Goal: Check status

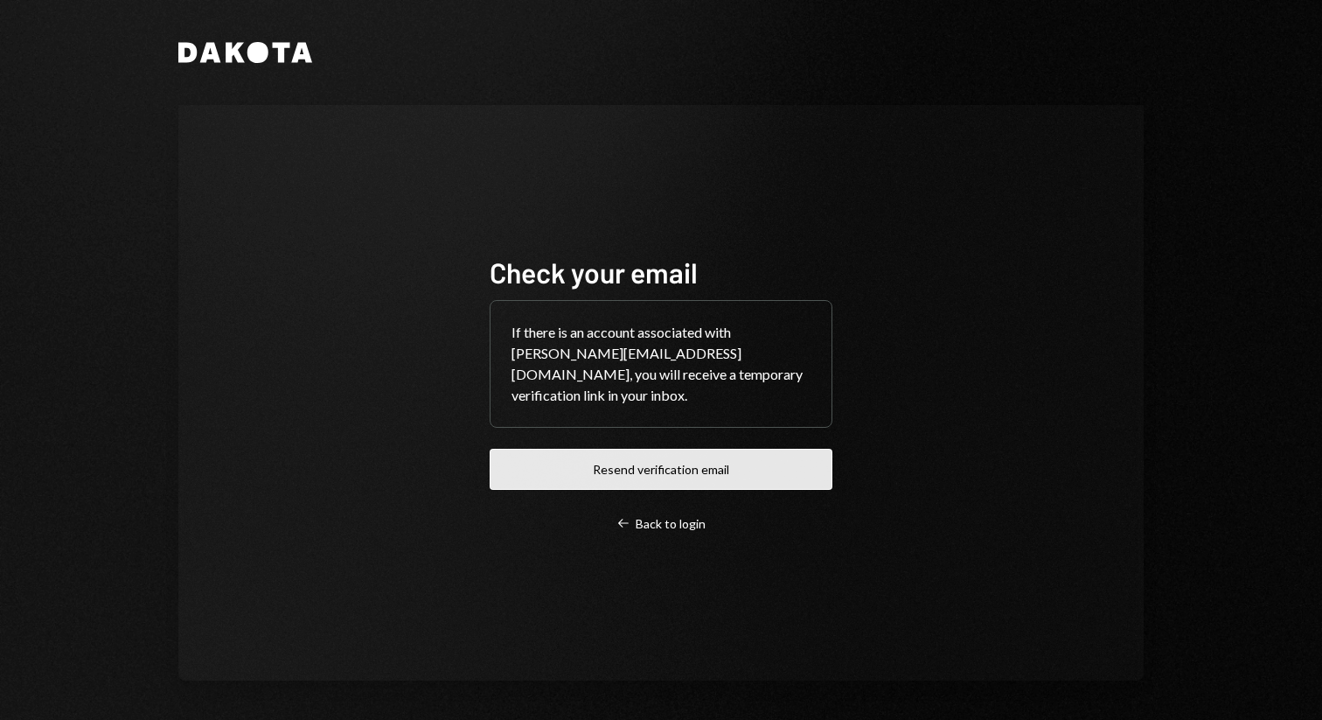
click at [582, 449] on button "Resend verification email" at bounding box center [661, 469] width 343 height 41
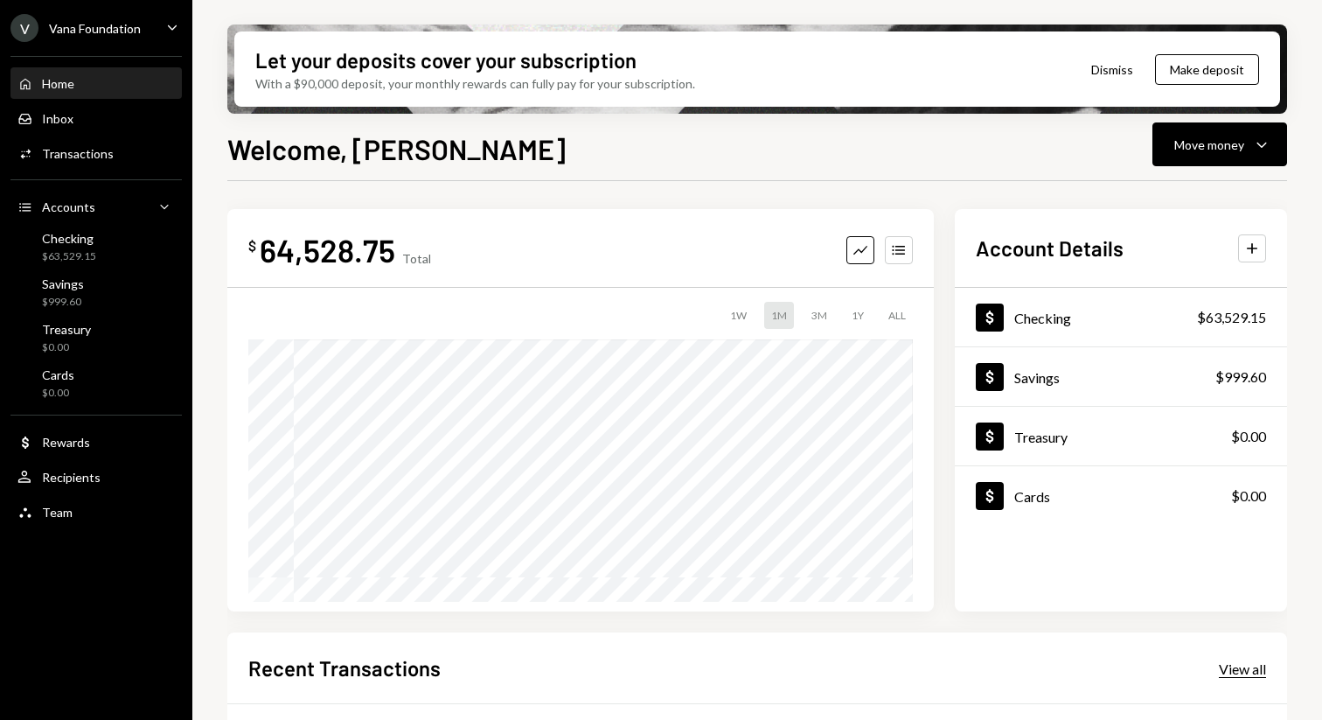
click at [1248, 670] on div "View all" at bounding box center [1242, 668] width 47 height 17
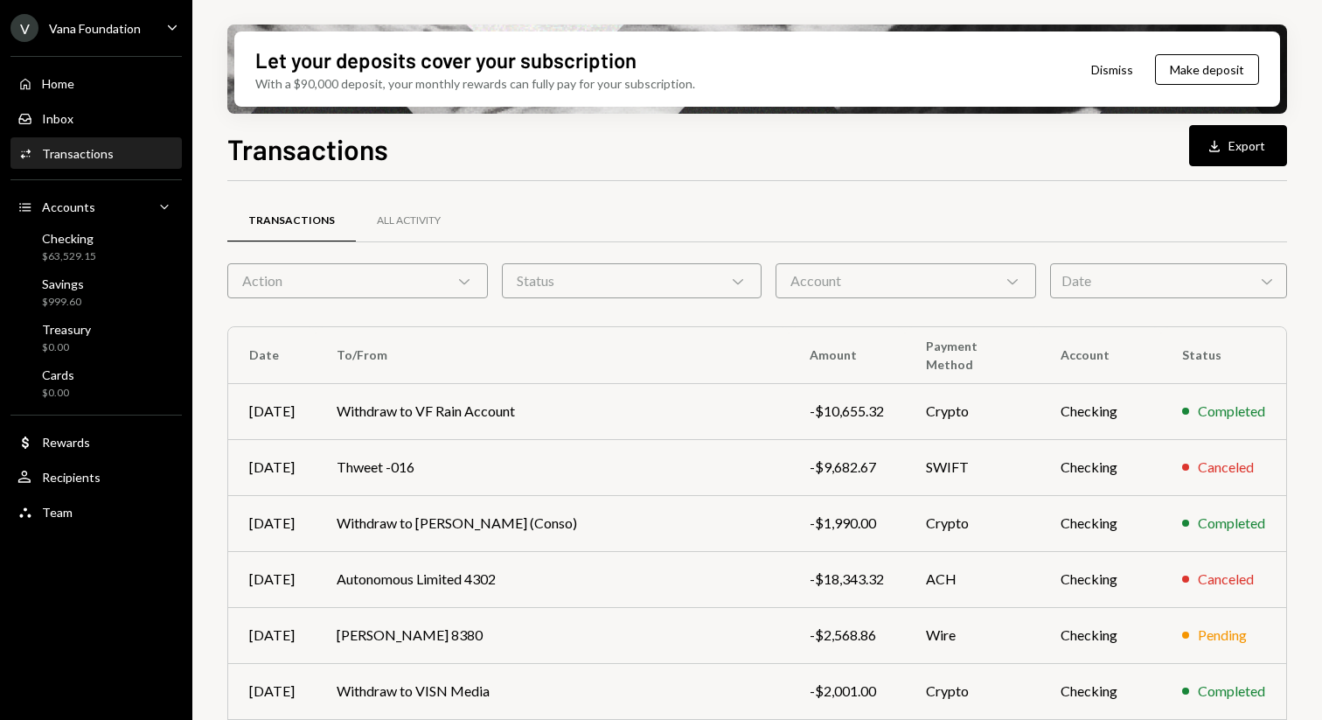
click at [863, 287] on div "Account Chevron Down" at bounding box center [906, 280] width 261 height 35
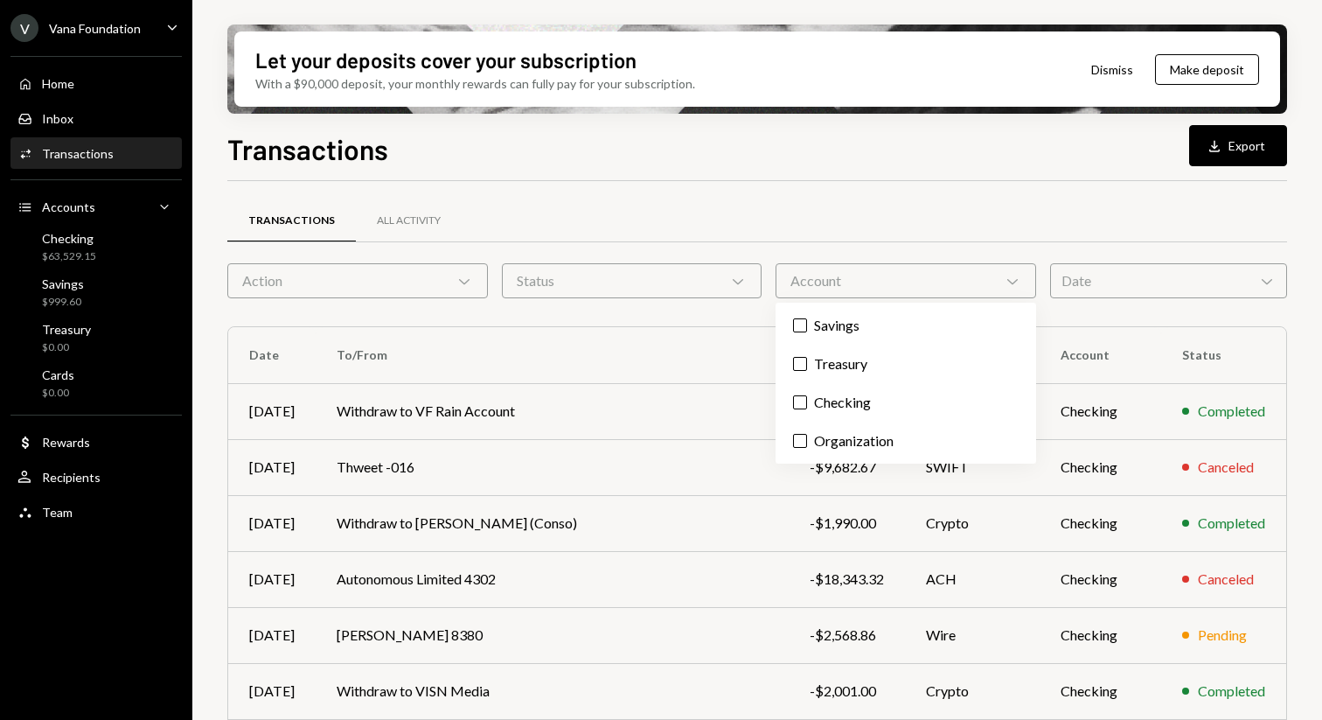
click at [863, 287] on div "Account Chevron Down" at bounding box center [906, 280] width 261 height 35
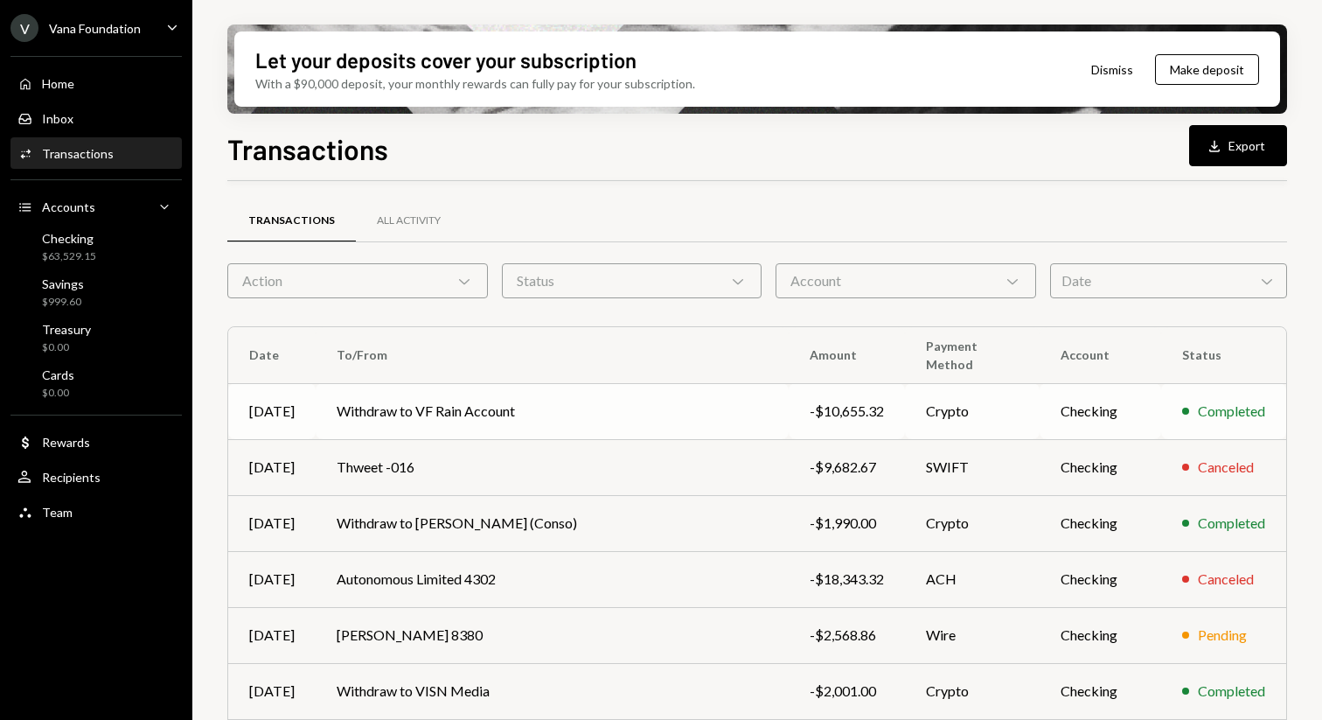
scroll to position [276, 0]
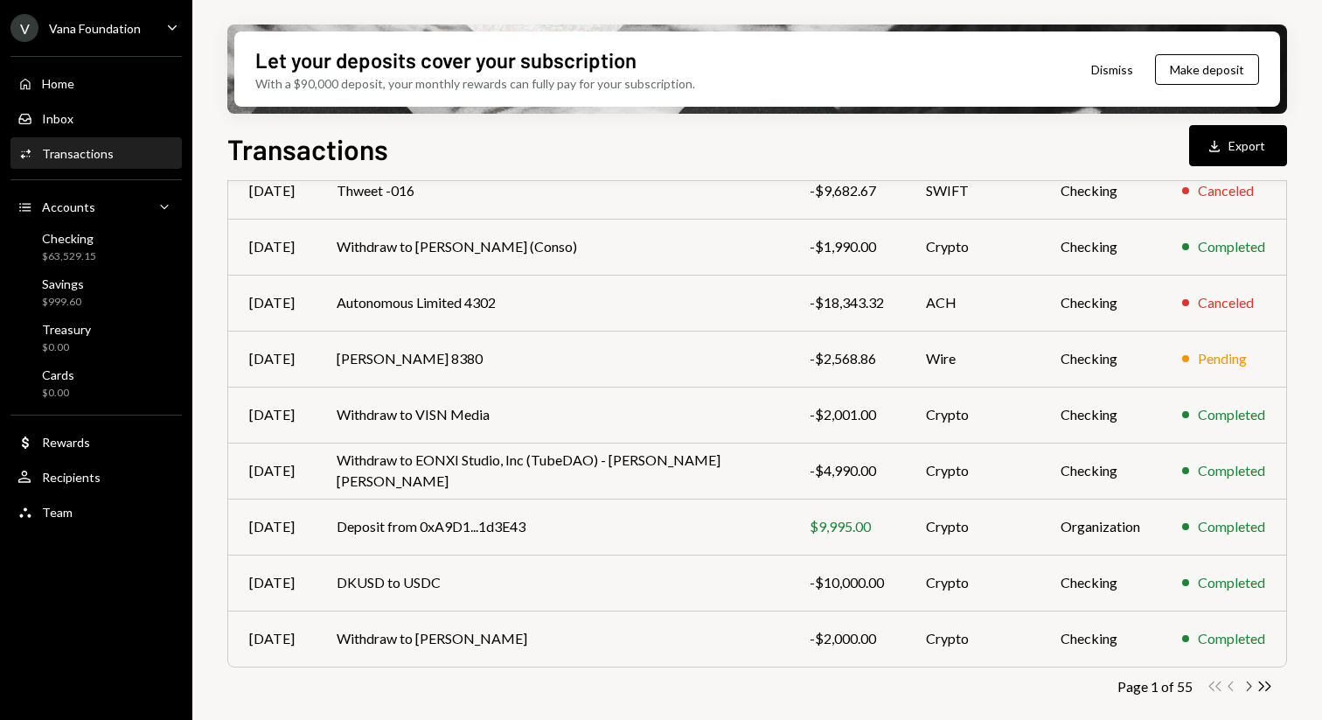
click at [1252, 686] on icon "Chevron Right" at bounding box center [1248, 686] width 17 height 17
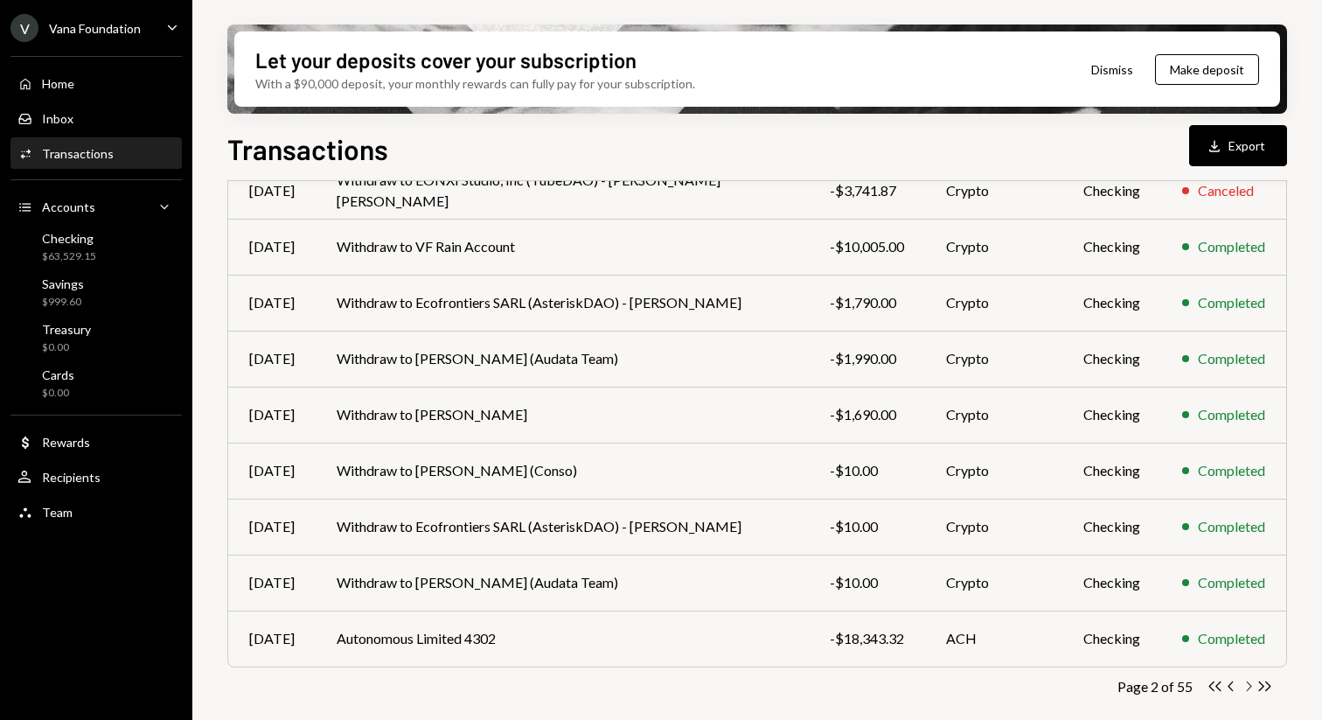
click at [1245, 685] on icon "Chevron Right" at bounding box center [1248, 686] width 17 height 17
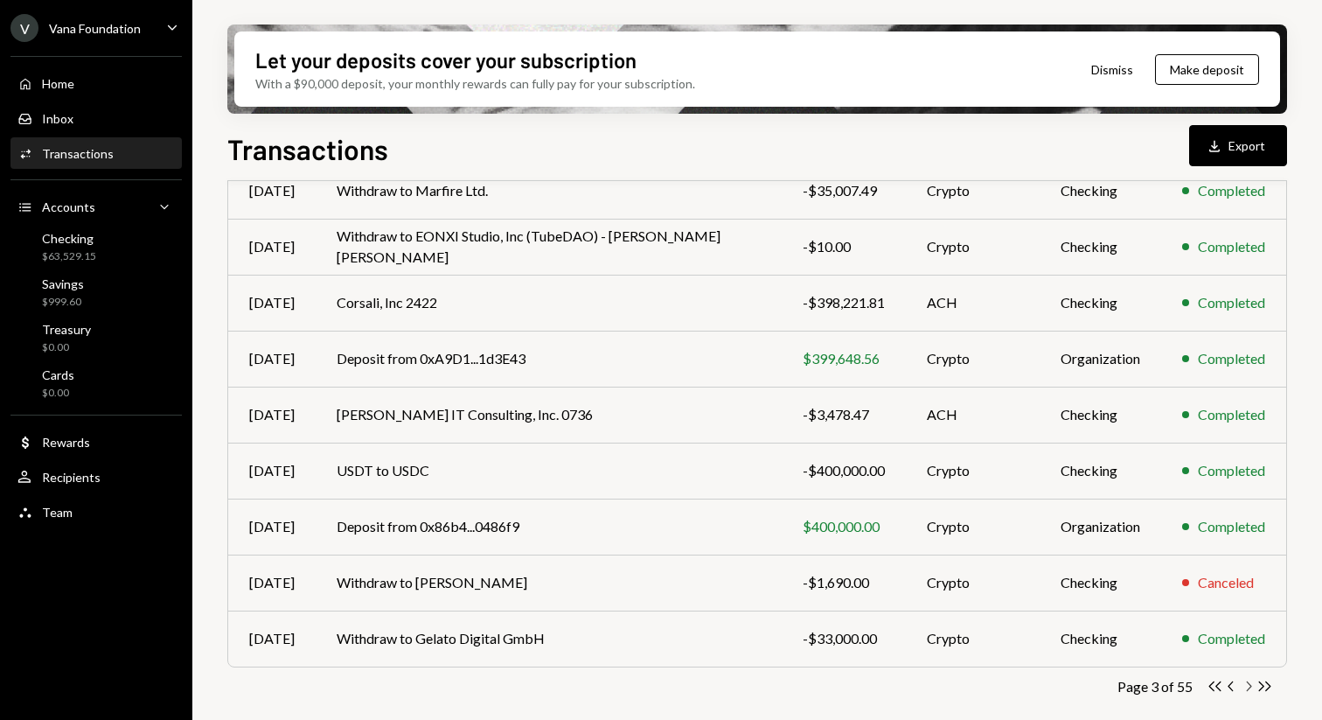
click at [1246, 685] on icon "Chevron Right" at bounding box center [1248, 686] width 17 height 17
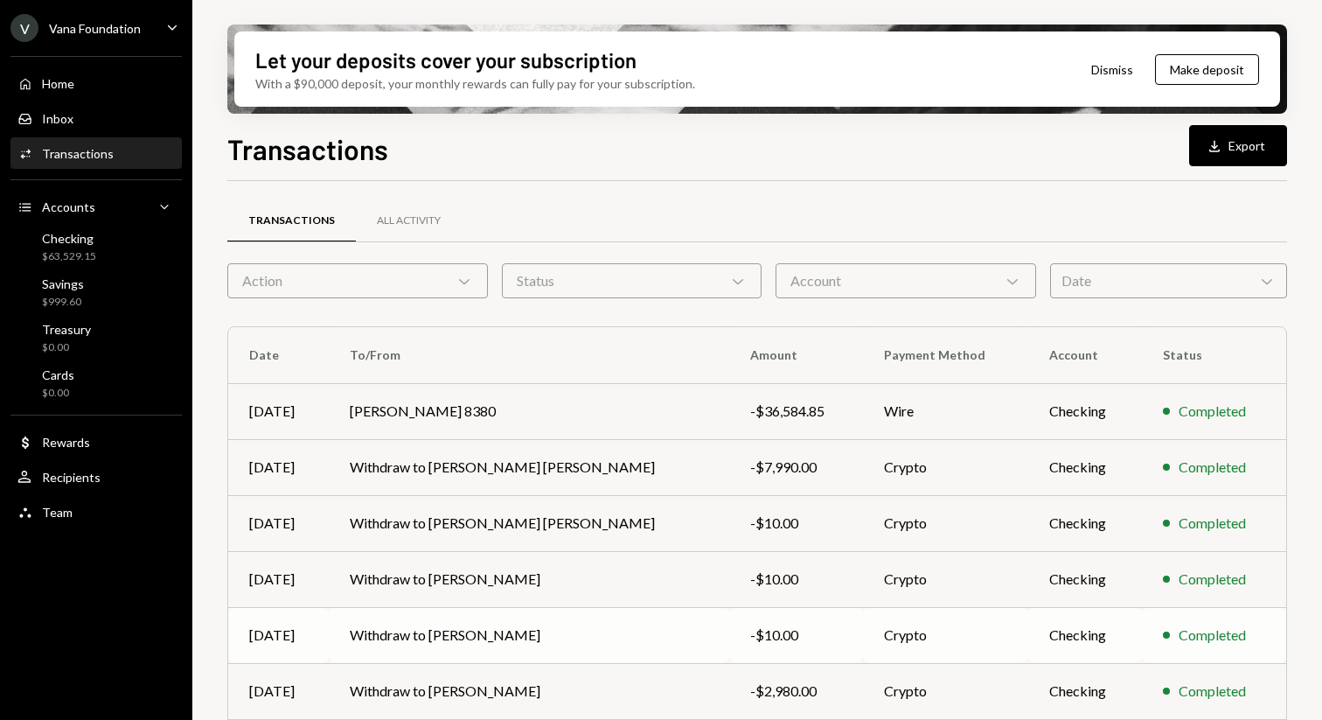
click at [1028, 631] on td "Checking" at bounding box center [1085, 635] width 114 height 56
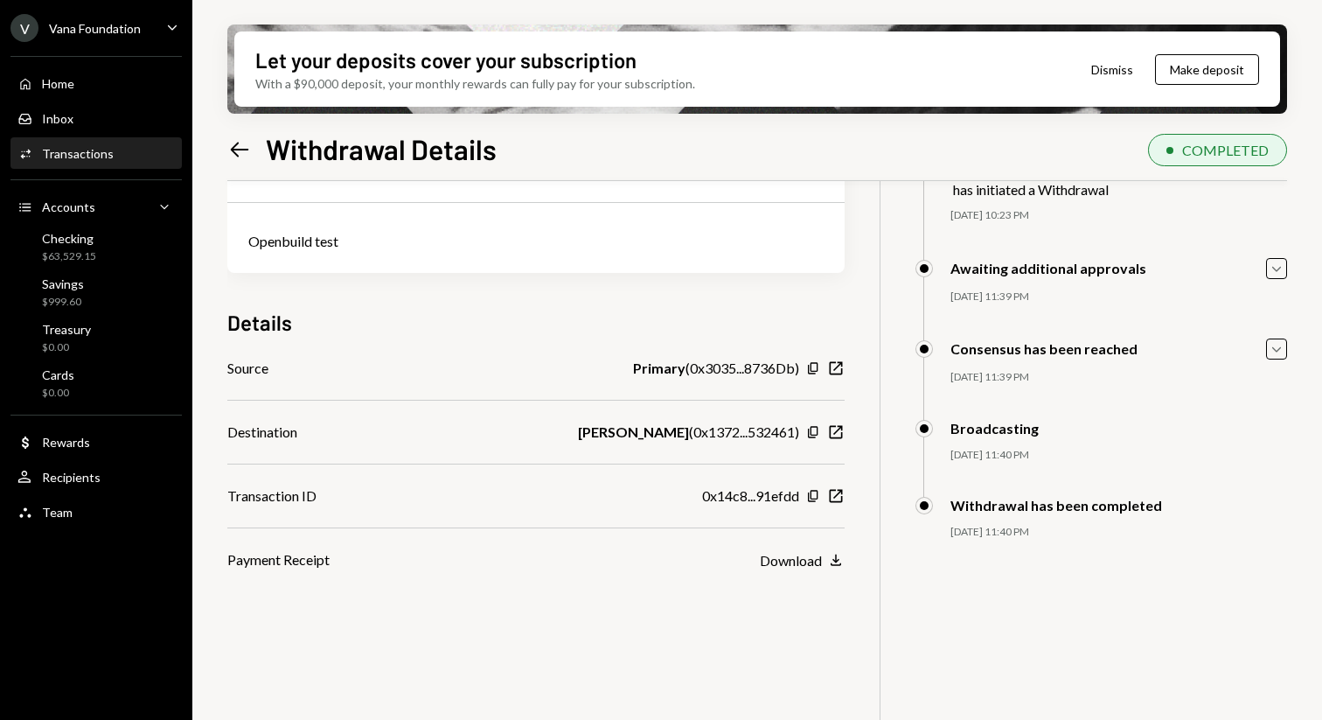
scroll to position [140, 0]
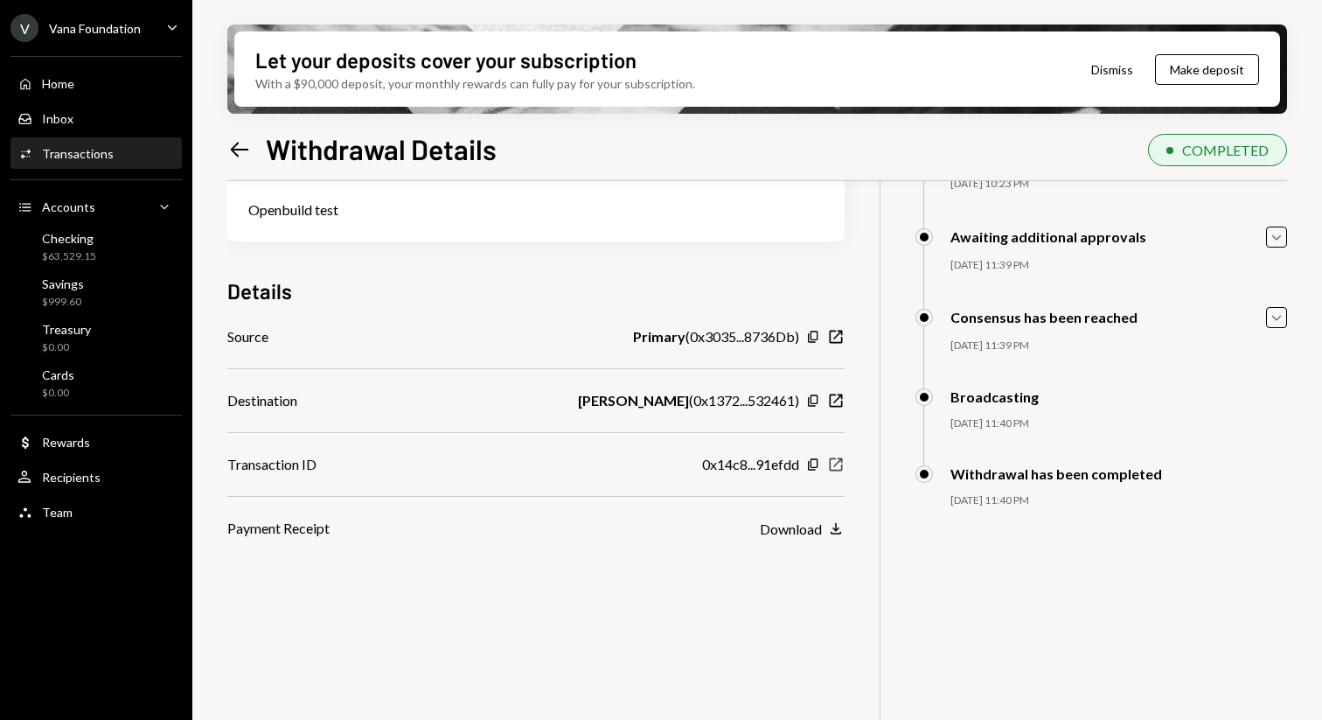
click at [836, 466] on icon "New Window" at bounding box center [835, 464] width 17 height 17
click at [238, 144] on icon "Left Arrow" at bounding box center [239, 149] width 24 height 24
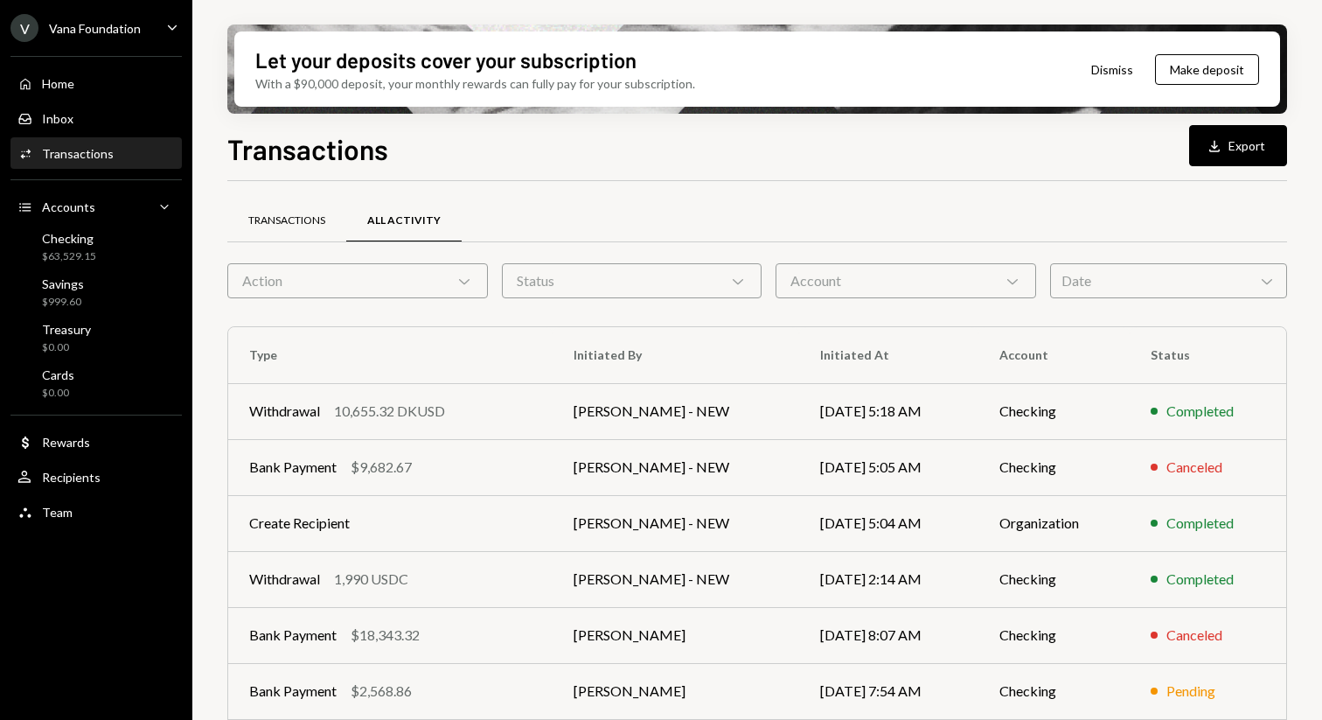
click at [296, 209] on div "Transactions" at bounding box center [286, 221] width 119 height 42
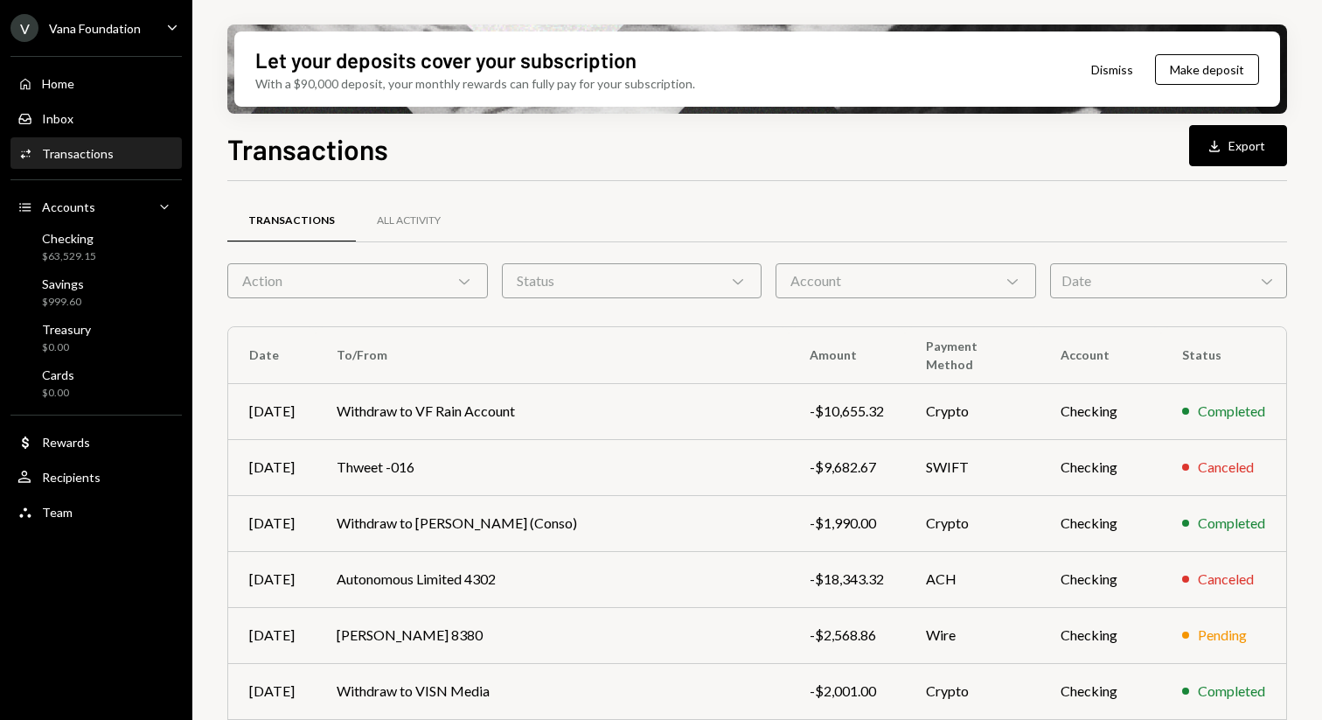
click at [493, 169] on div "Transactions Download Export Transactions All Activity Action Chevron Down Stat…" at bounding box center [757, 475] width 1060 height 695
click at [114, 79] on div "Home Home" at bounding box center [95, 84] width 157 height 16
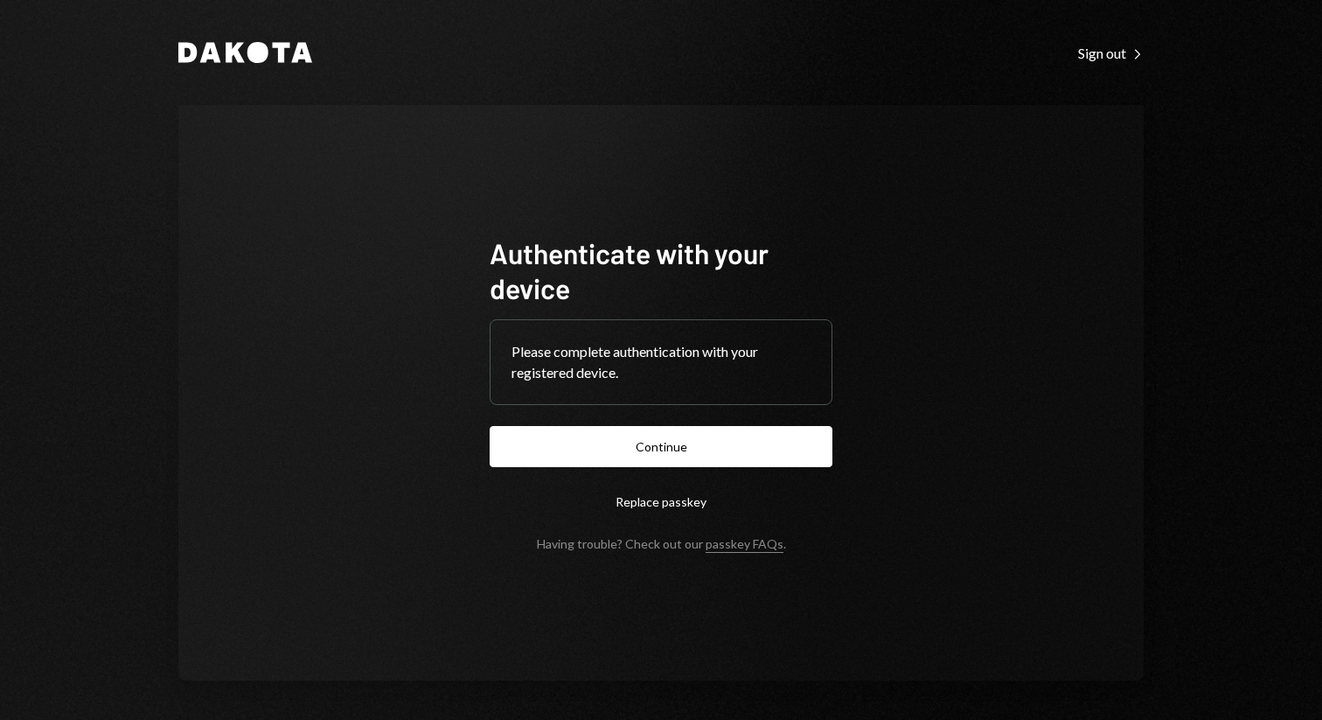
click at [1019, 350] on div "Authenticate with your device Please complete authentication with your register…" at bounding box center [660, 392] width 965 height 575
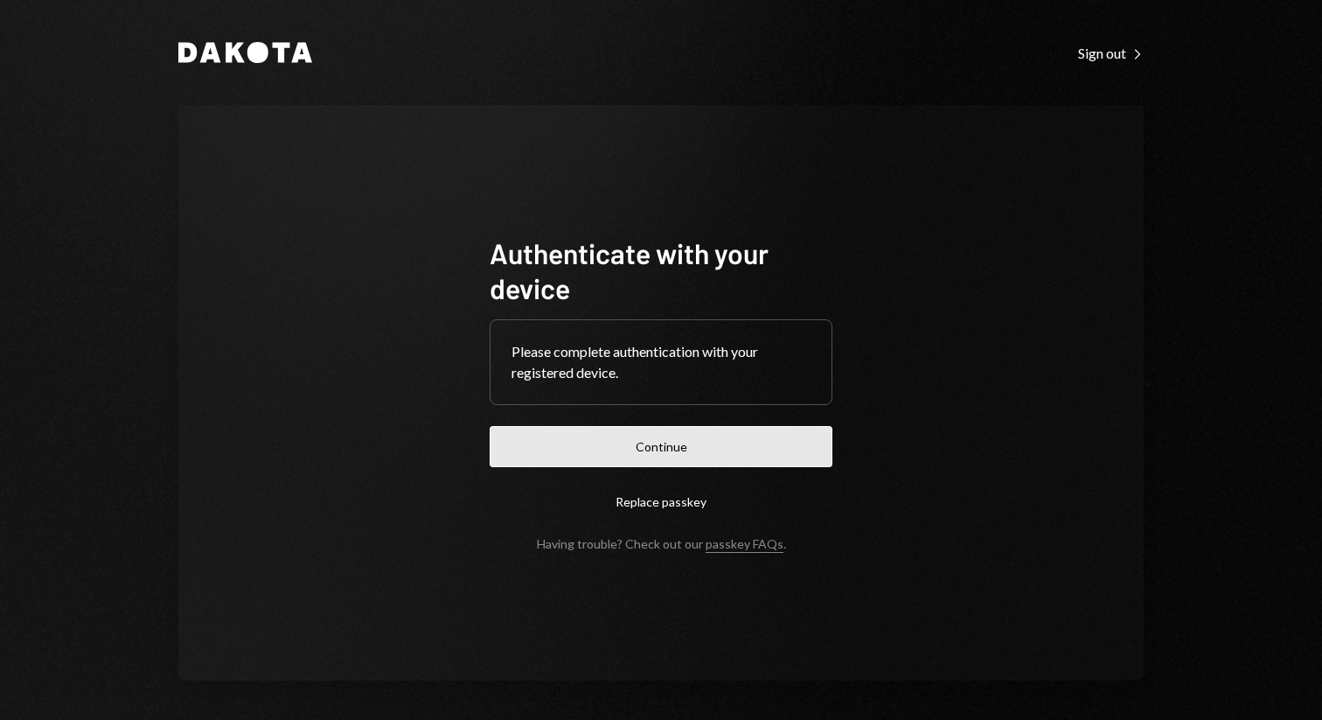
click at [721, 446] on button "Continue" at bounding box center [661, 446] width 343 height 41
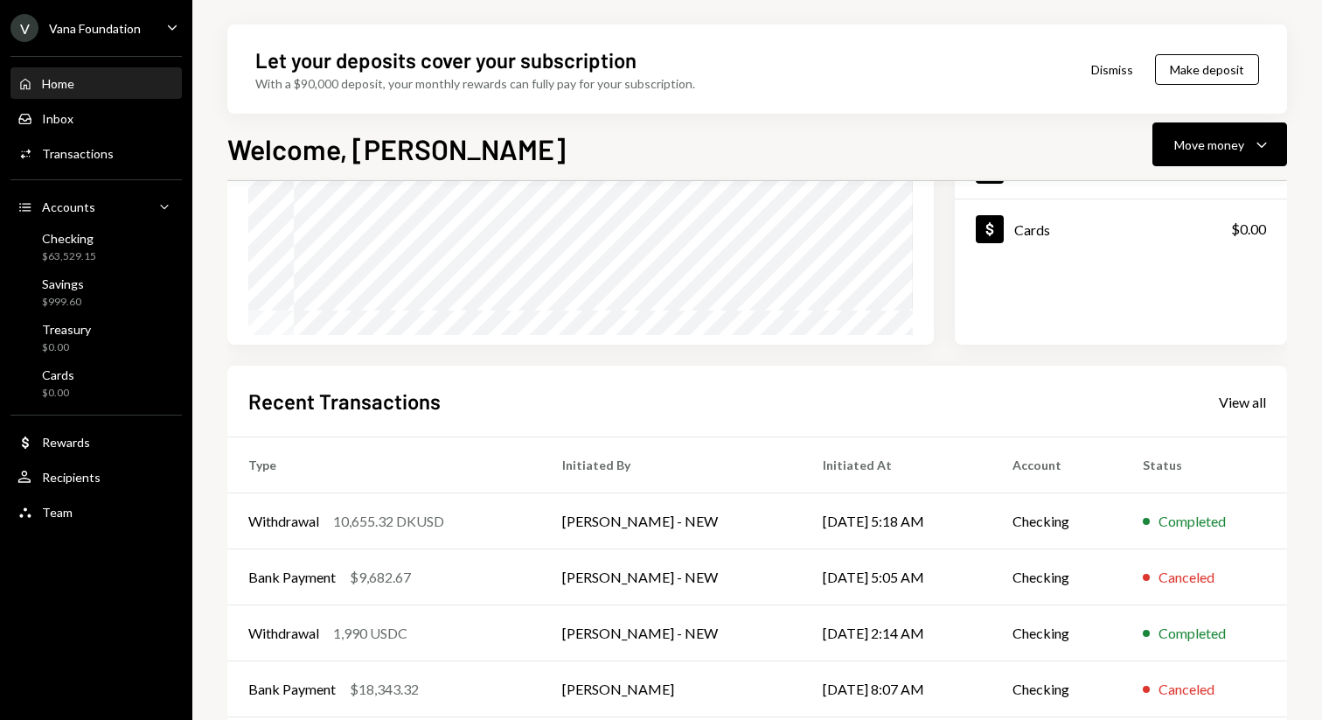
scroll to position [334, 0]
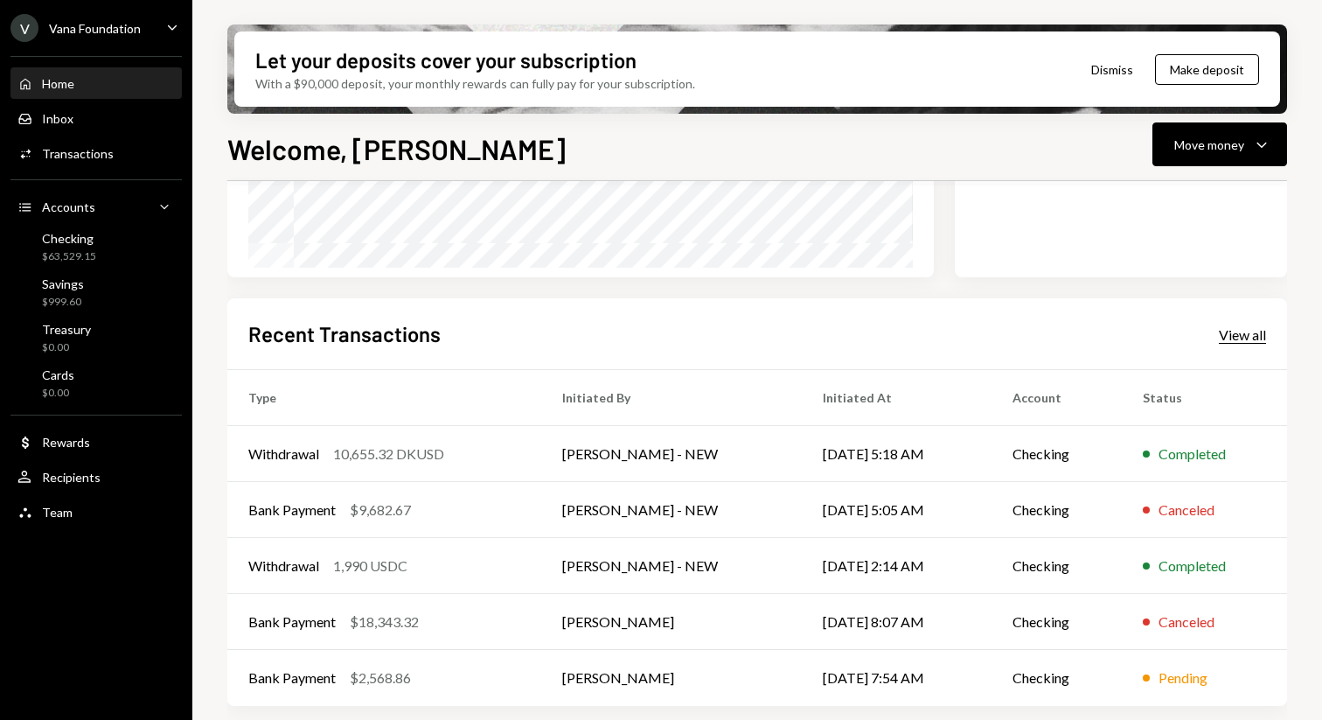
click at [1235, 332] on div "View all" at bounding box center [1242, 334] width 47 height 17
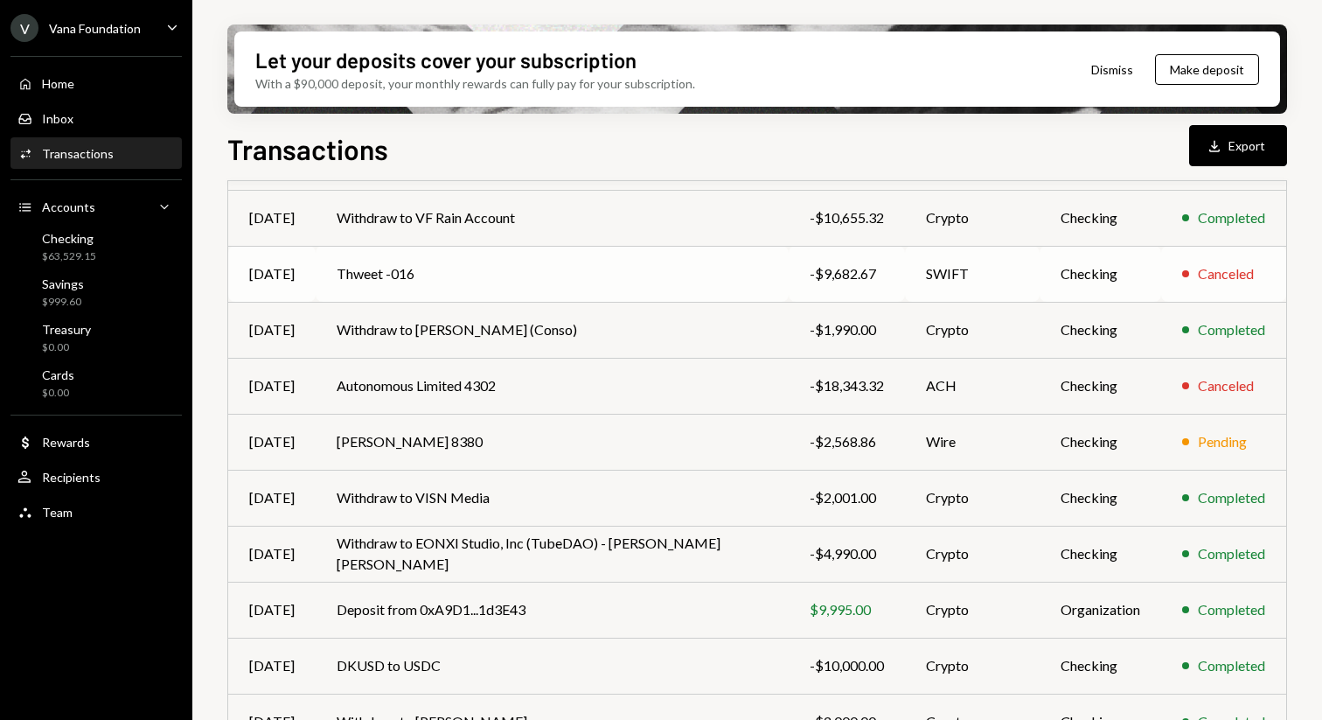
scroll to position [186, 0]
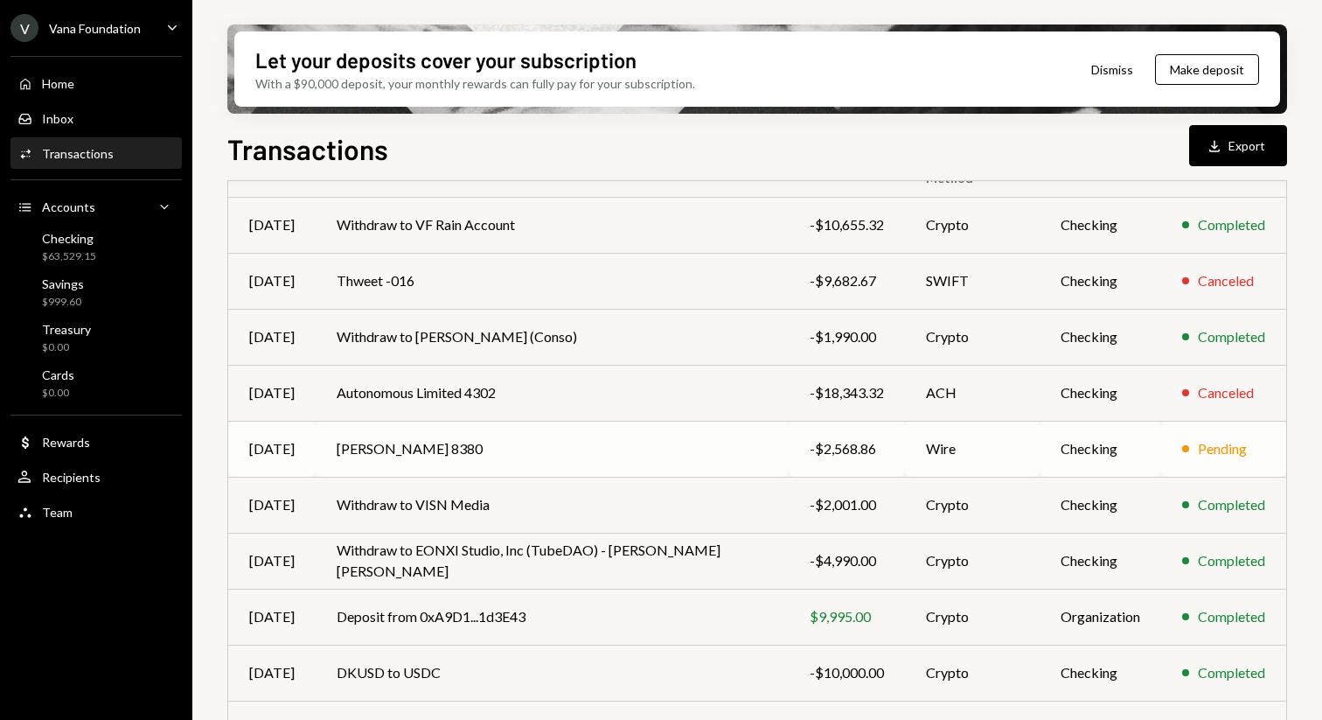
click at [510, 437] on td "Deel 8380" at bounding box center [552, 449] width 473 height 56
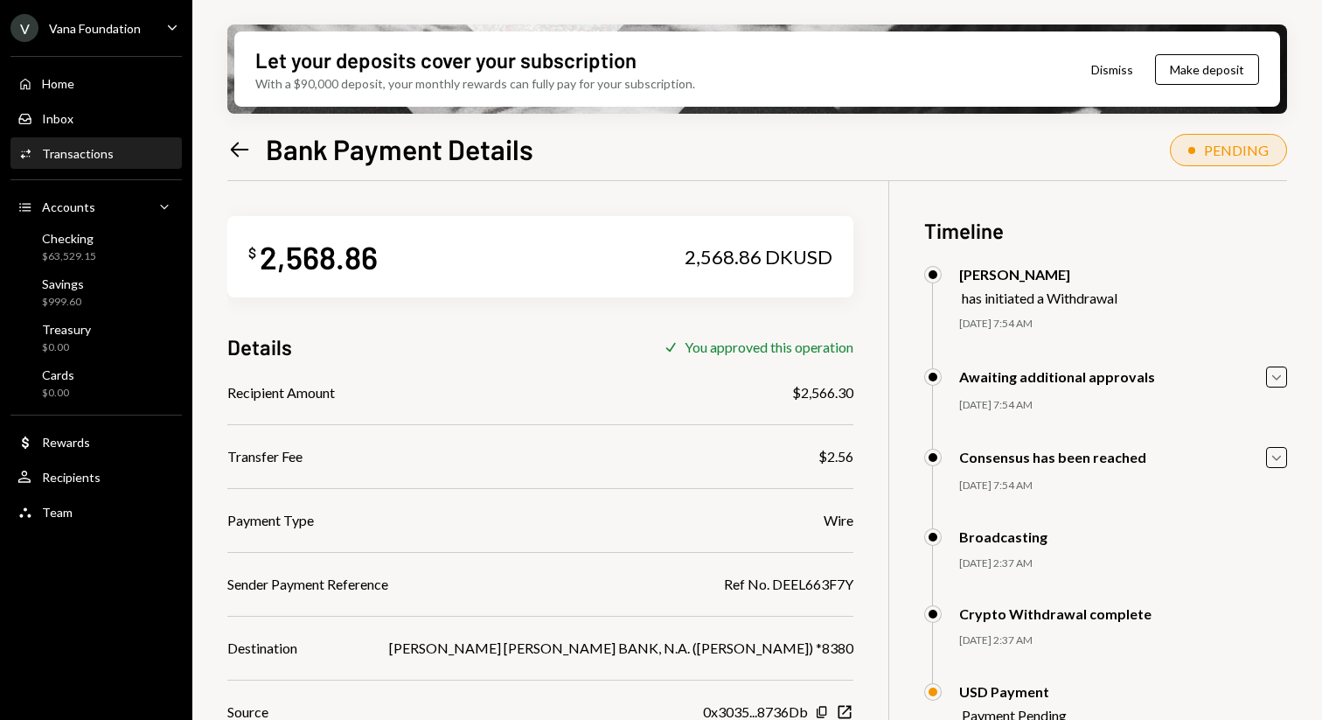
click at [241, 157] on icon "Left Arrow" at bounding box center [239, 149] width 24 height 24
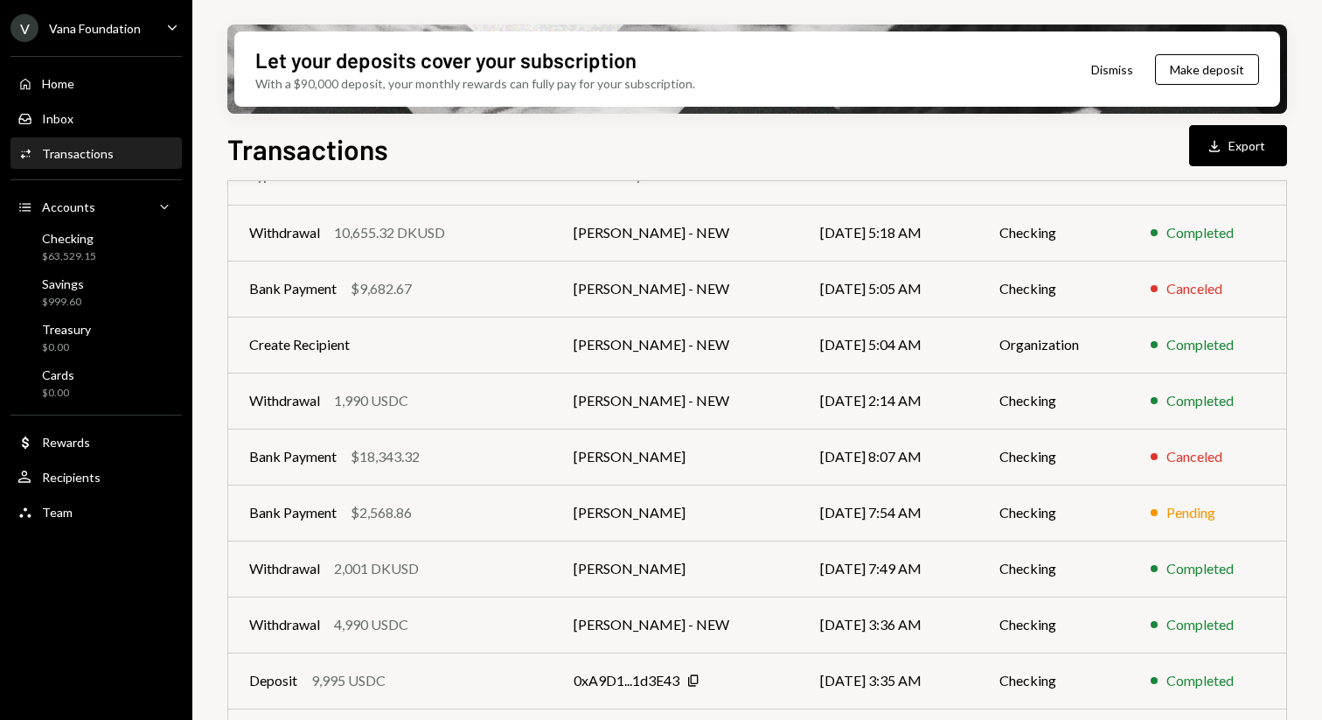
scroll to position [192, 0]
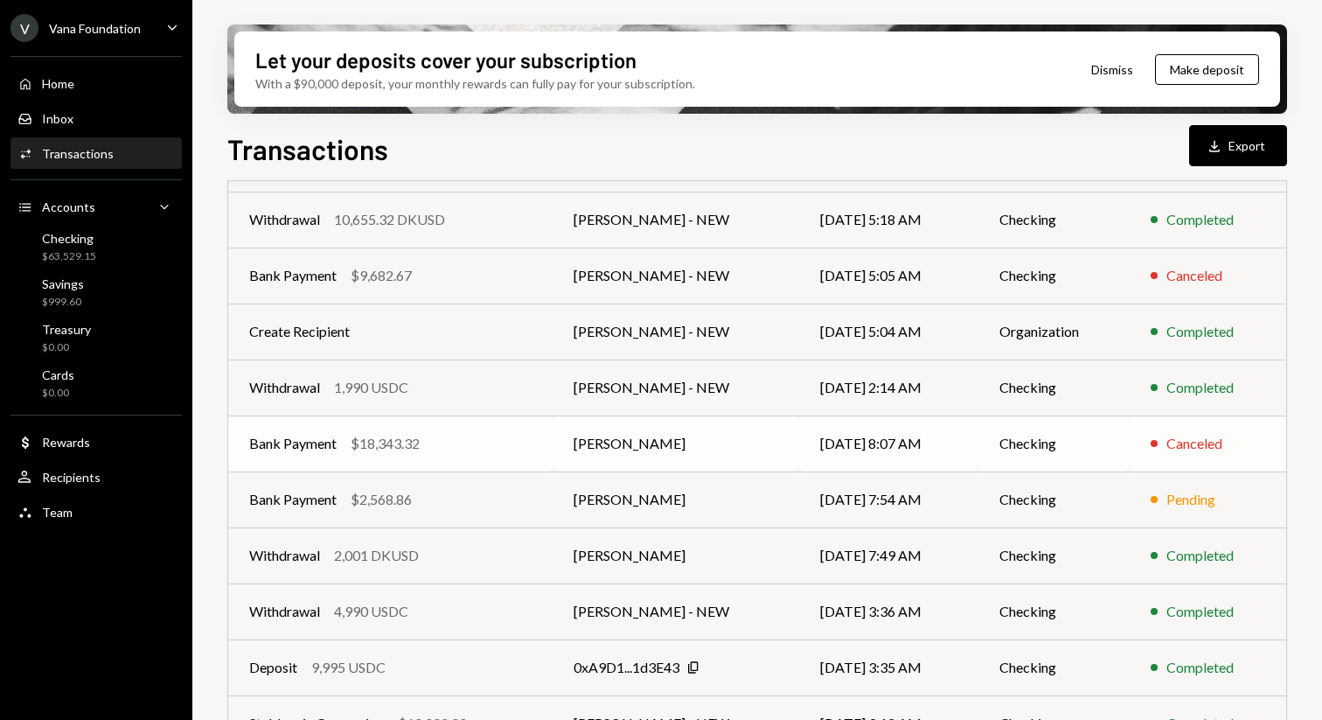
click at [351, 442] on div "$18,343.32" at bounding box center [385, 443] width 69 height 21
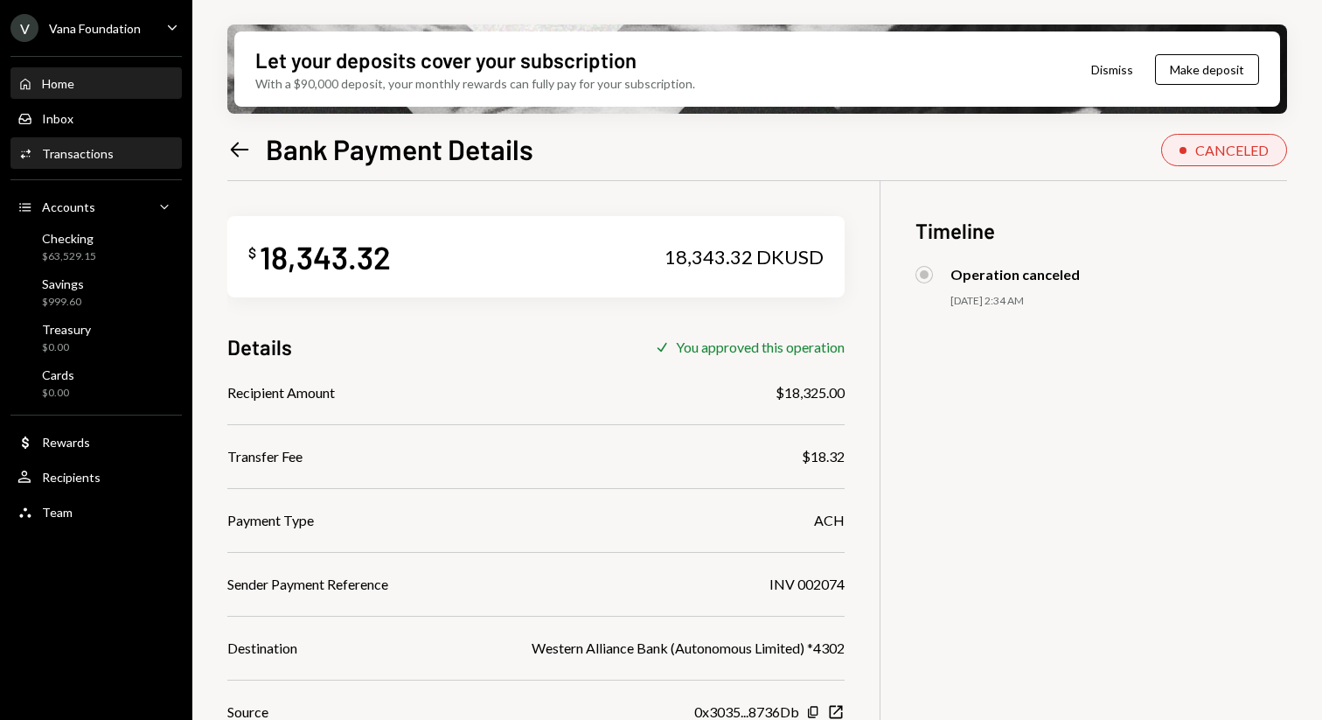
click at [135, 80] on div "Home Home" at bounding box center [95, 84] width 157 height 16
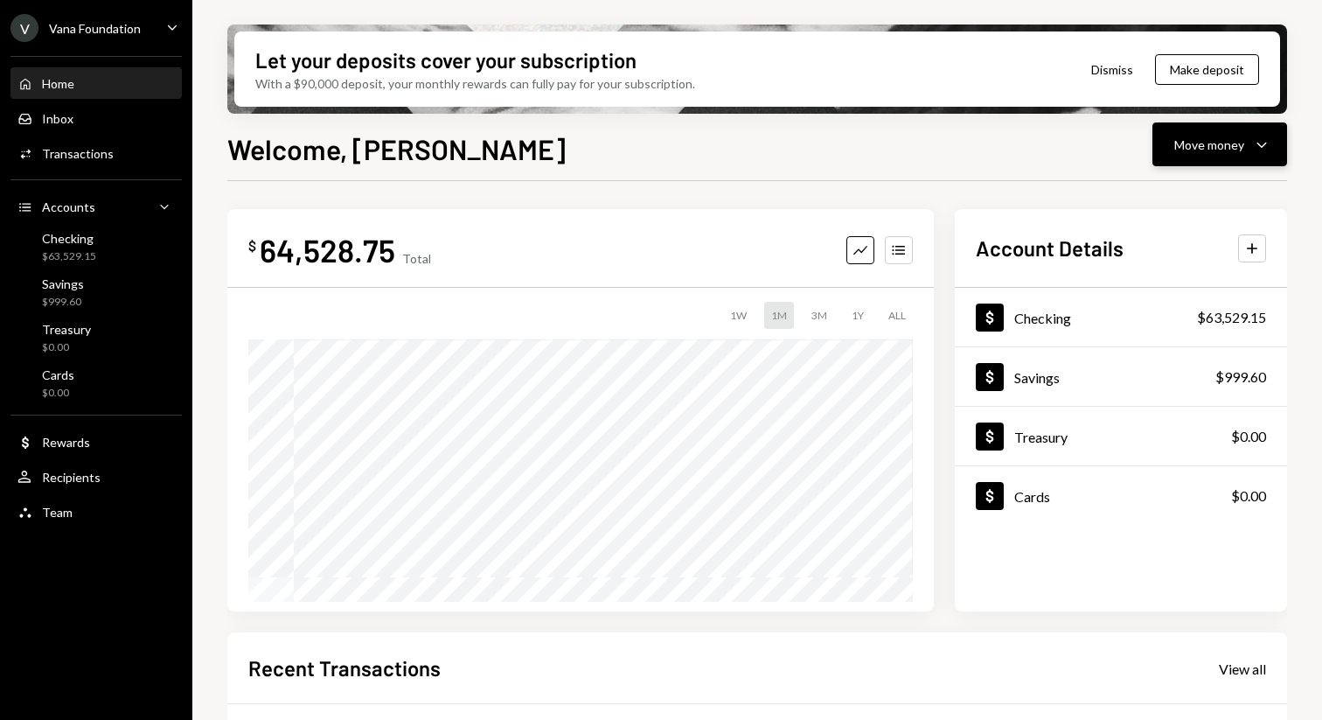
click at [1230, 137] on div "Move money" at bounding box center [1209, 145] width 70 height 18
click at [990, 176] on div "Welcome, Mattana Move money Caret Down $ 64,528.75 Total Graph Accounts 1W 1M 3…" at bounding box center [757, 475] width 1060 height 695
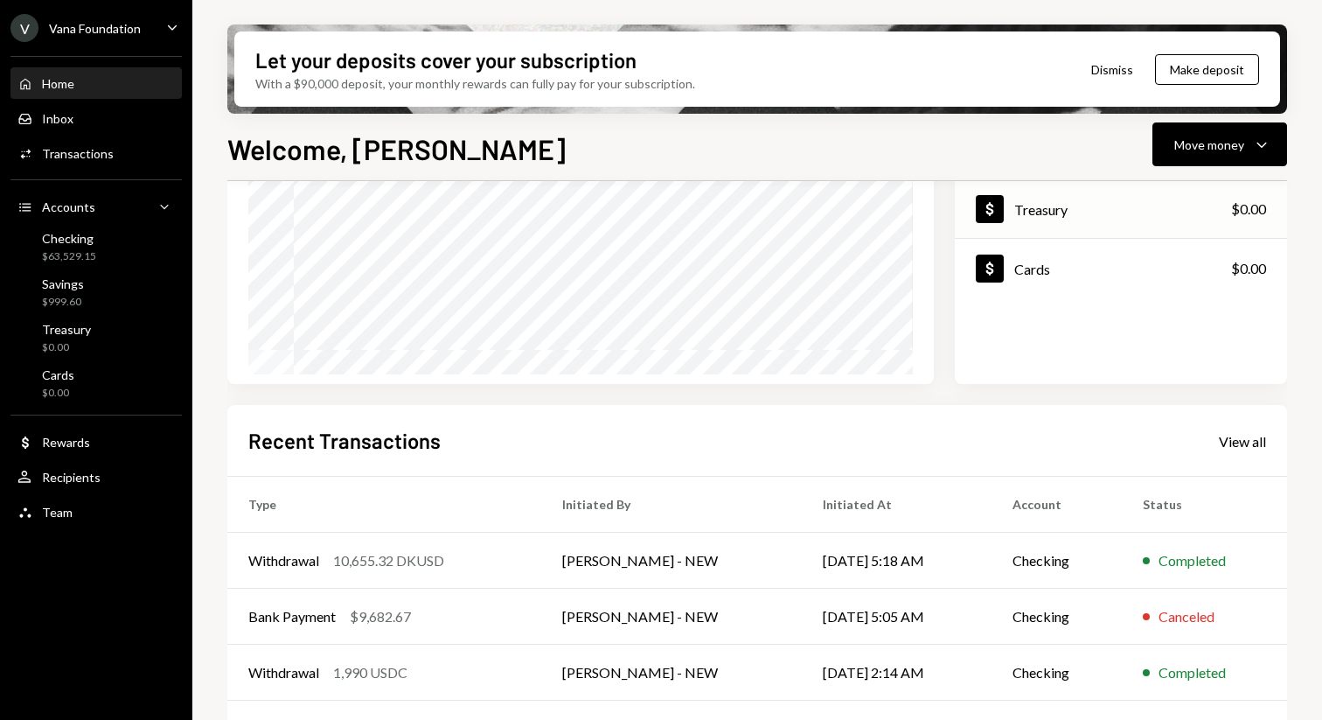
scroll to position [334, 0]
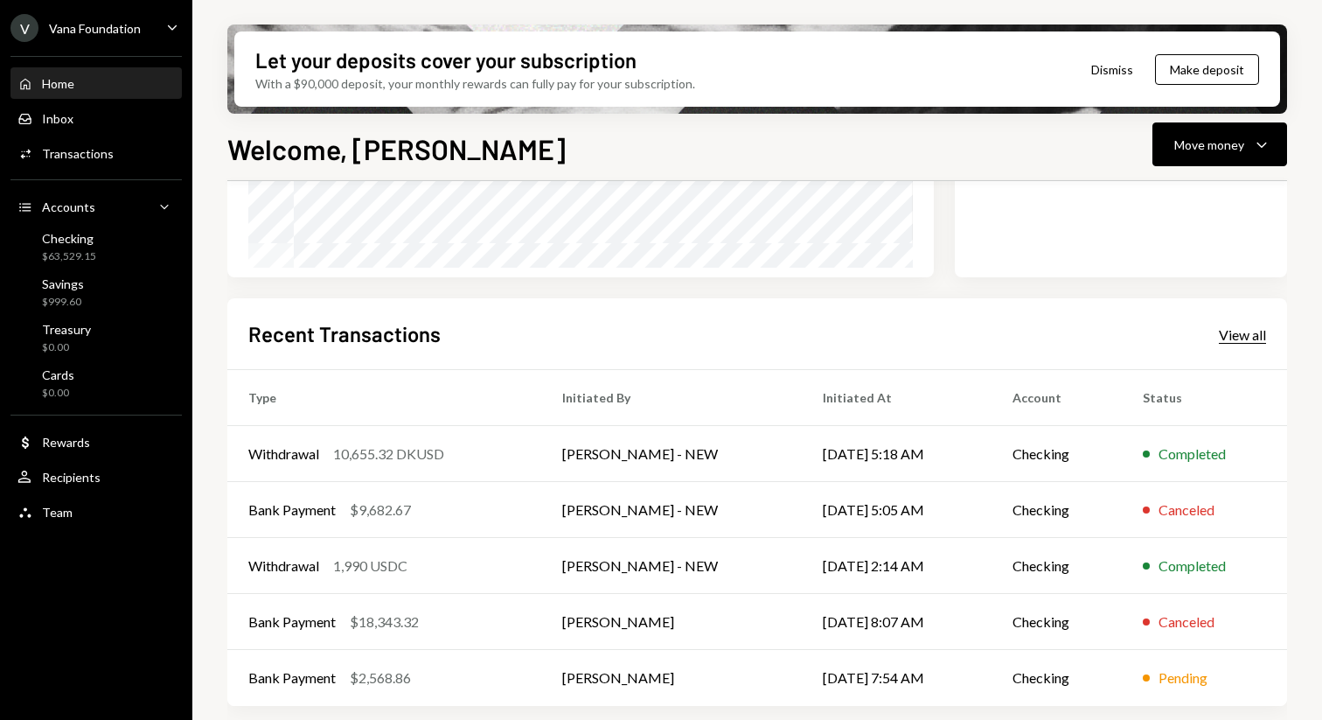
click at [1244, 330] on div "View all" at bounding box center [1242, 334] width 47 height 17
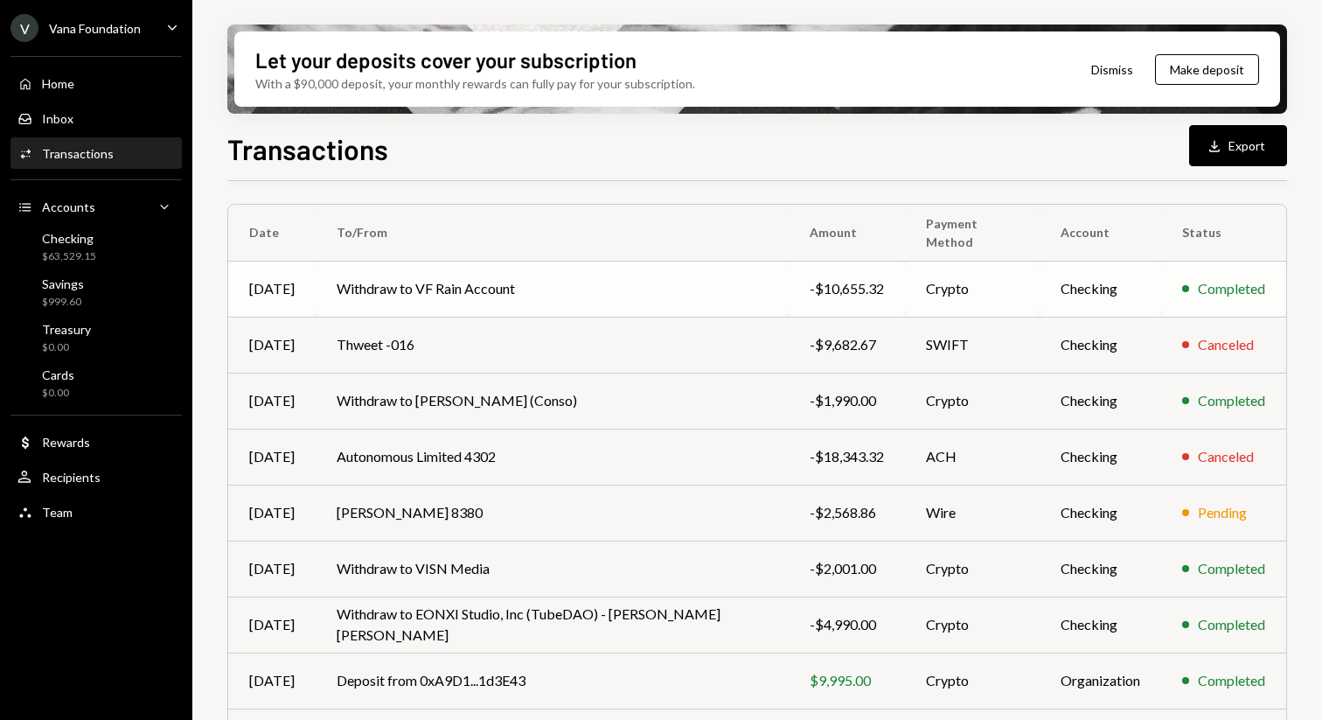
scroll to position [132, 0]
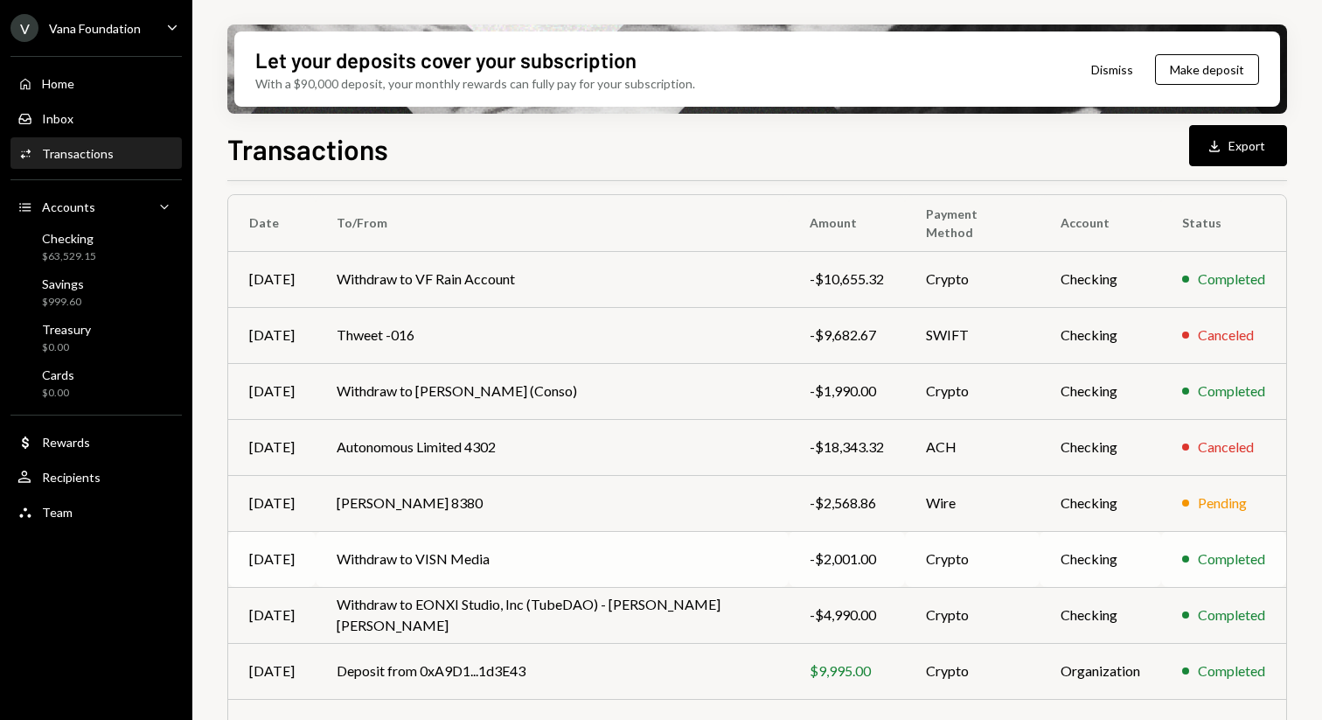
click at [686, 557] on td "Withdraw to VISN Media" at bounding box center [552, 559] width 473 height 56
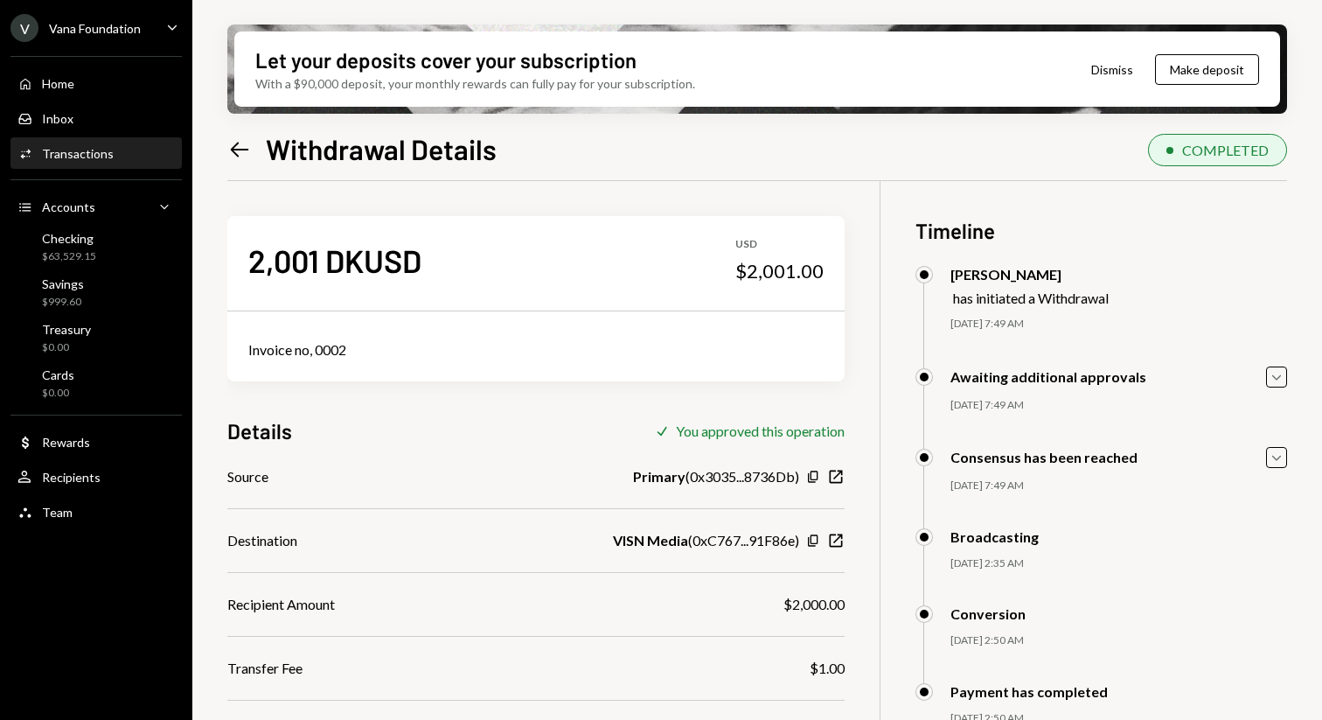
click at [235, 159] on icon "Left Arrow" at bounding box center [239, 149] width 24 height 24
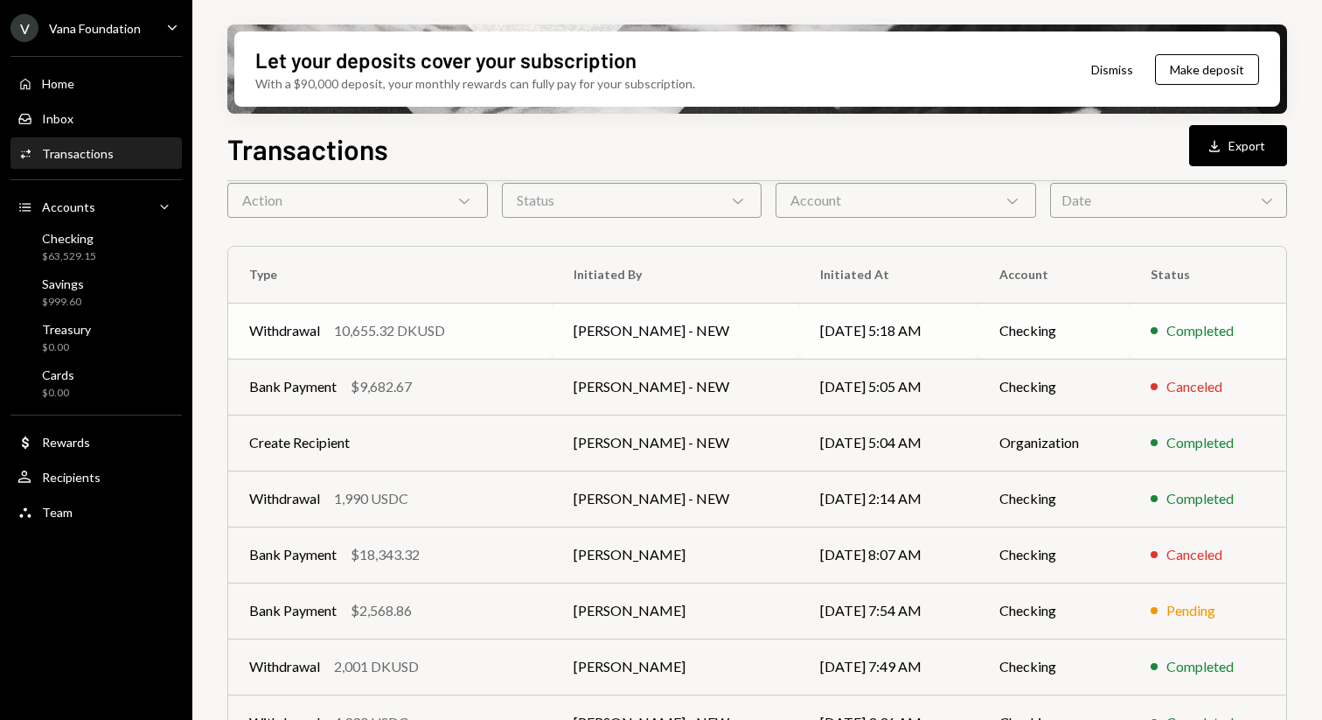
scroll to position [82, 0]
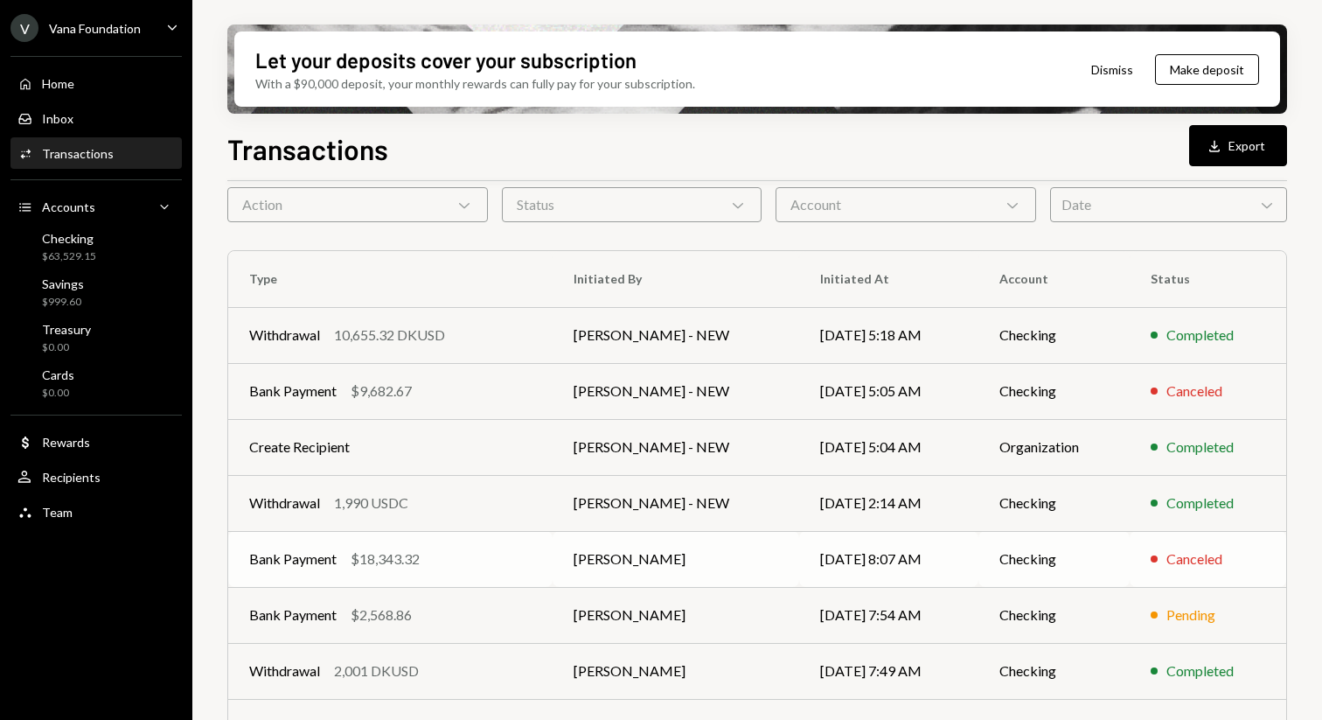
scroll to position [59, 0]
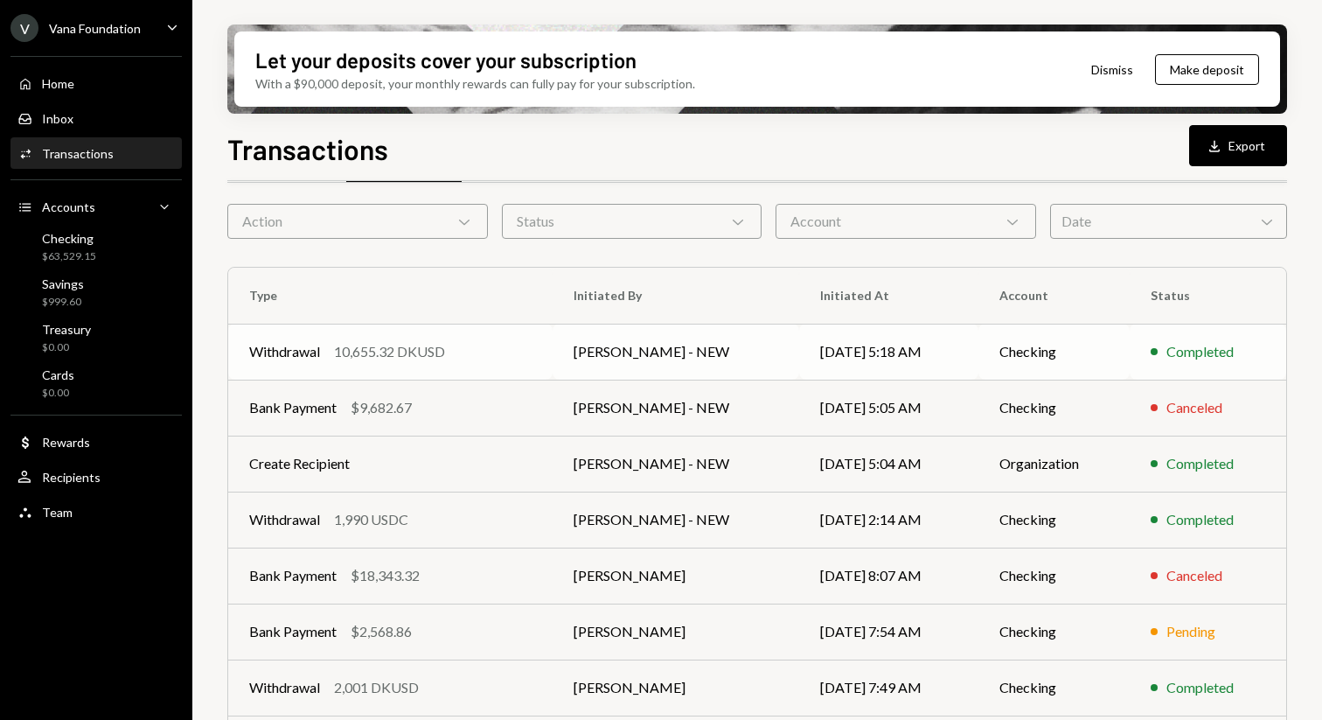
click at [491, 353] on div "Withdrawal 10,655.32 DKUSD" at bounding box center [390, 351] width 282 height 21
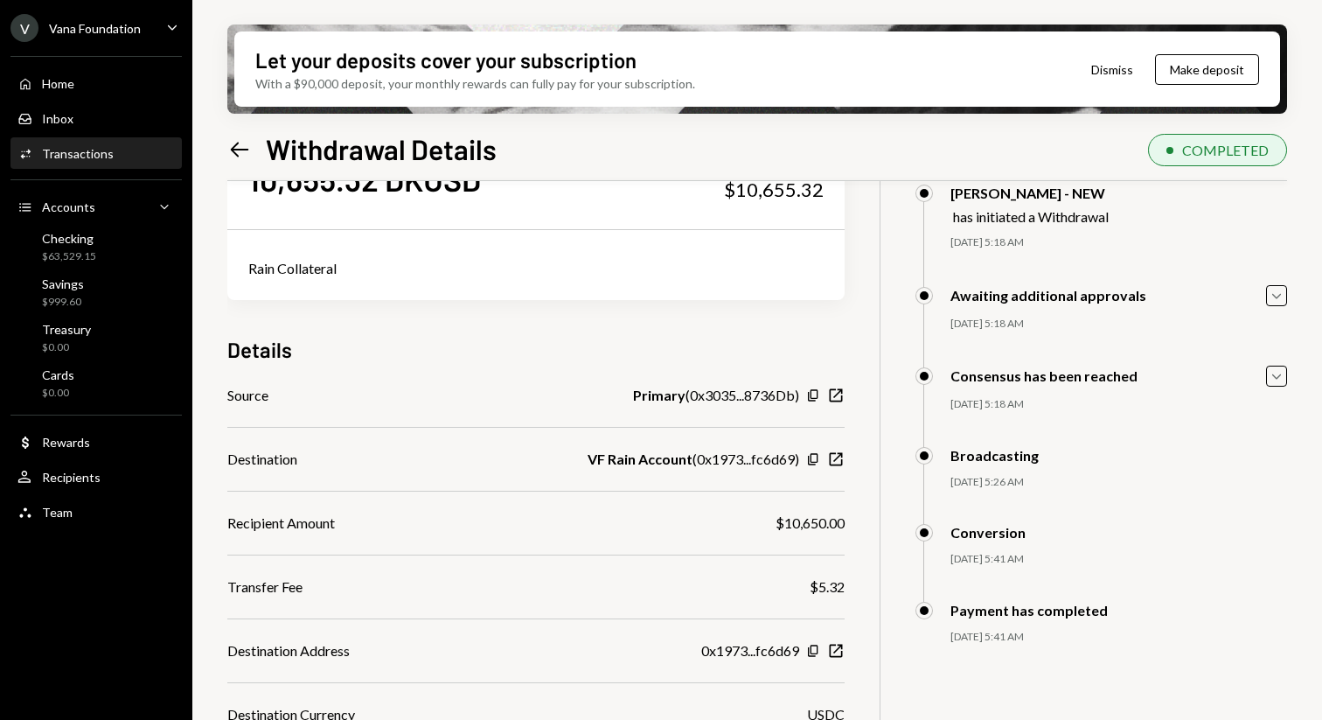
scroll to position [173, 0]
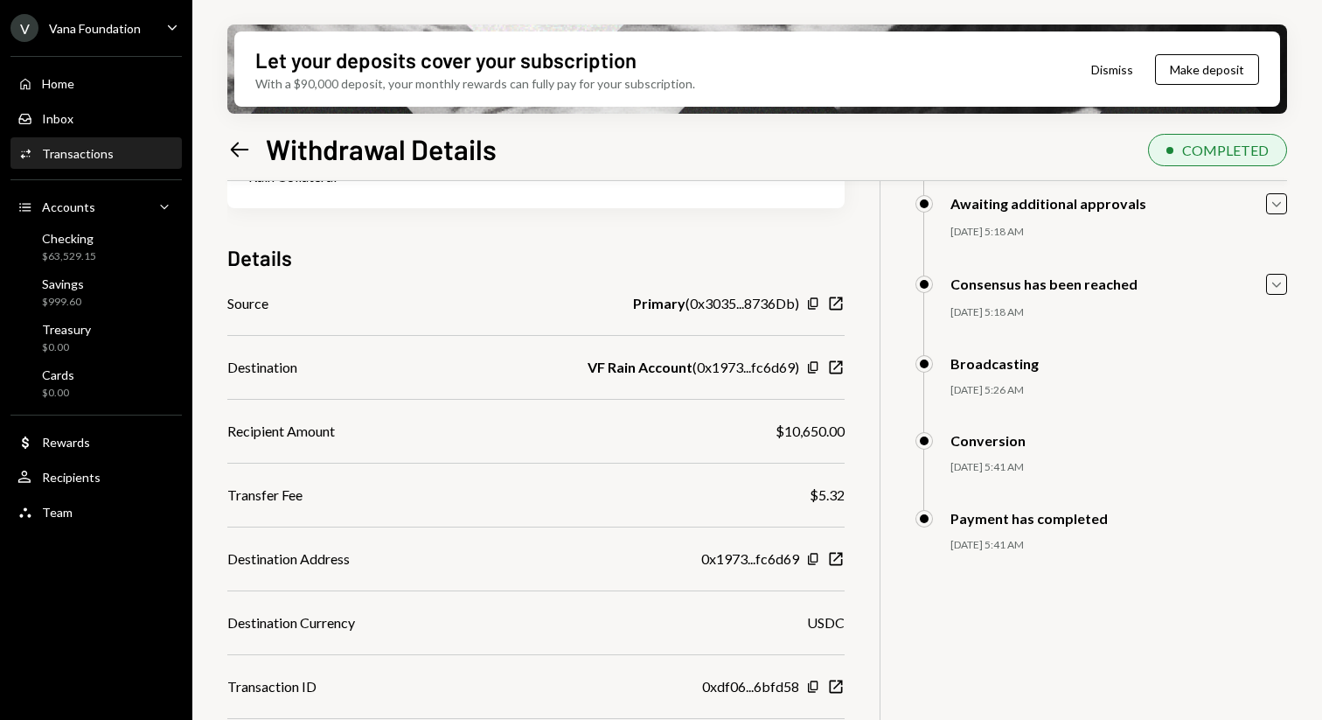
click at [242, 143] on icon "Left Arrow" at bounding box center [239, 149] width 24 height 24
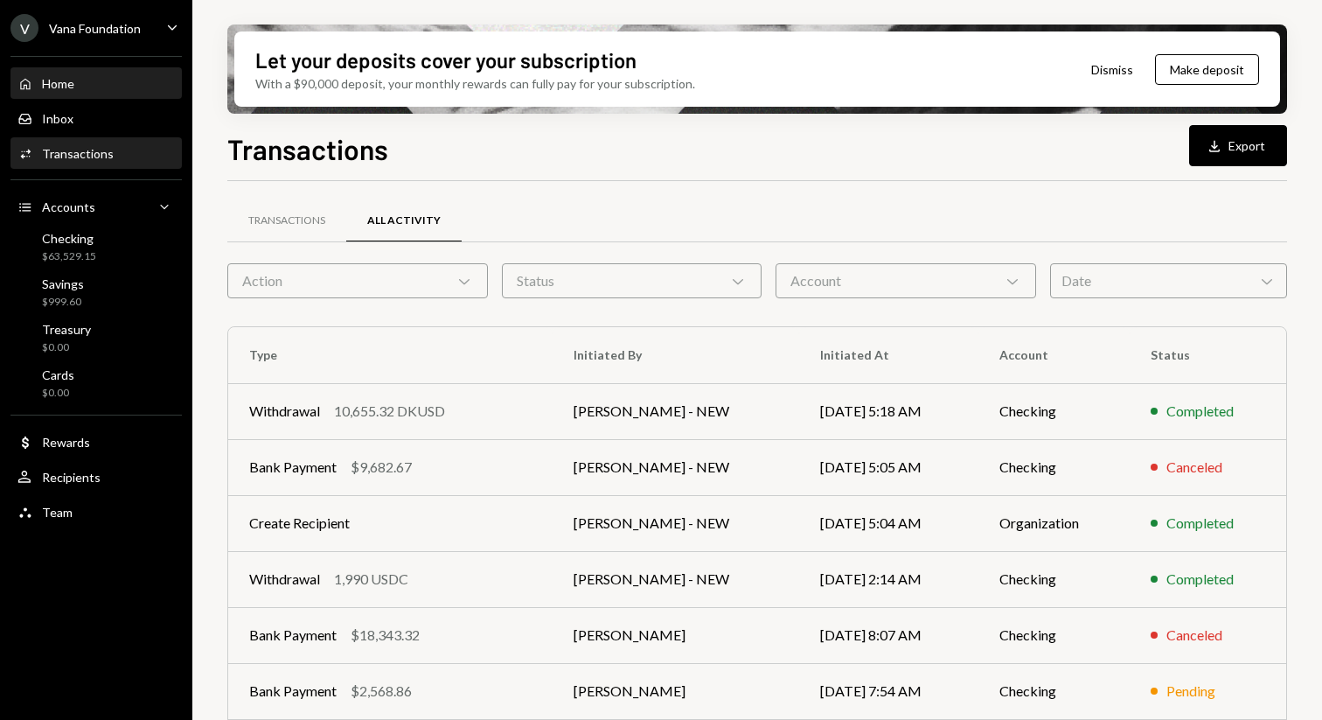
click at [108, 77] on div "Home Home" at bounding box center [95, 84] width 157 height 16
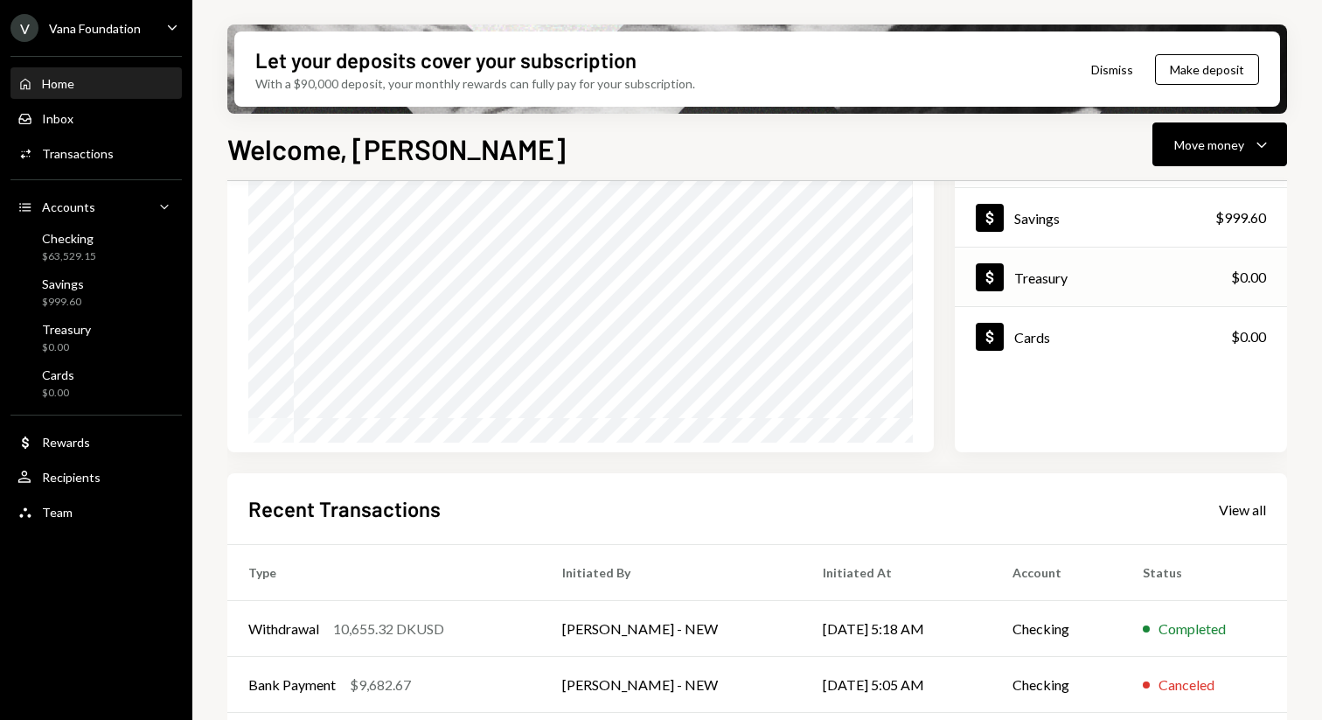
scroll to position [191, 0]
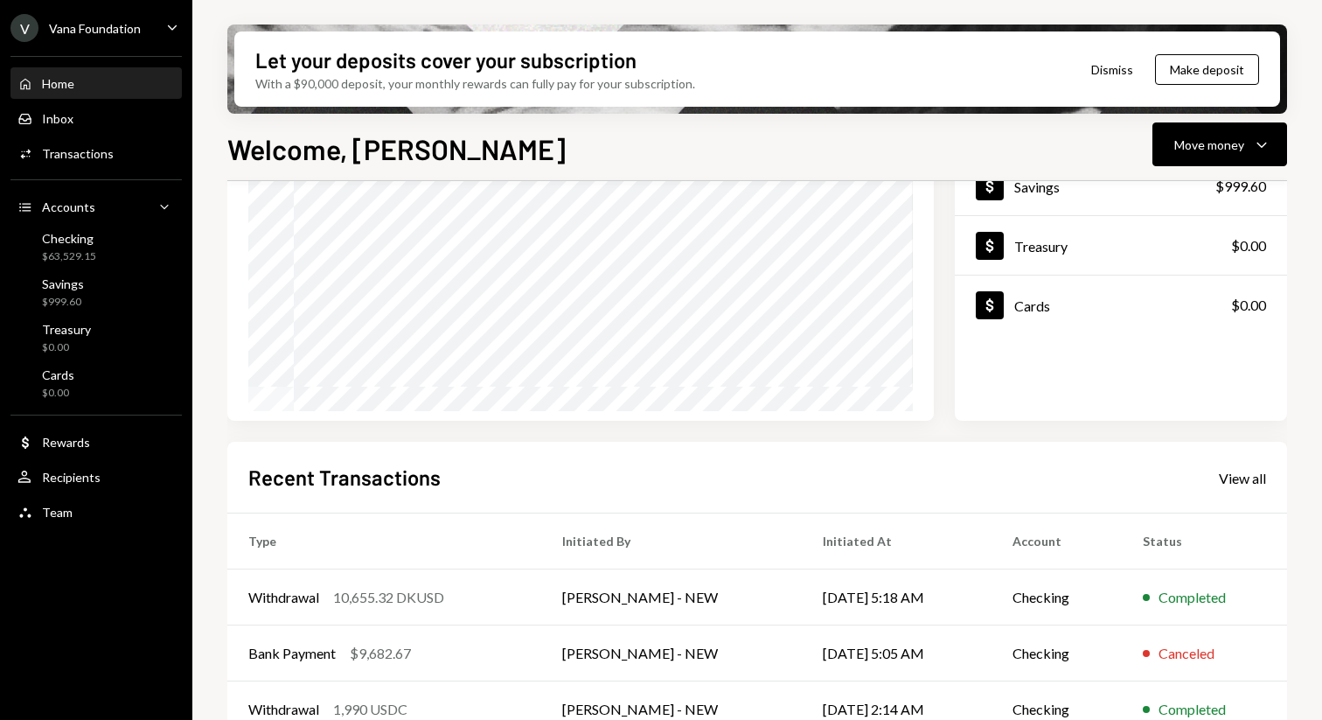
click at [1208, 489] on div "Recent Transactions View all" at bounding box center [757, 477] width 1018 height 29
click at [1245, 486] on div "View all" at bounding box center [1242, 478] width 47 height 17
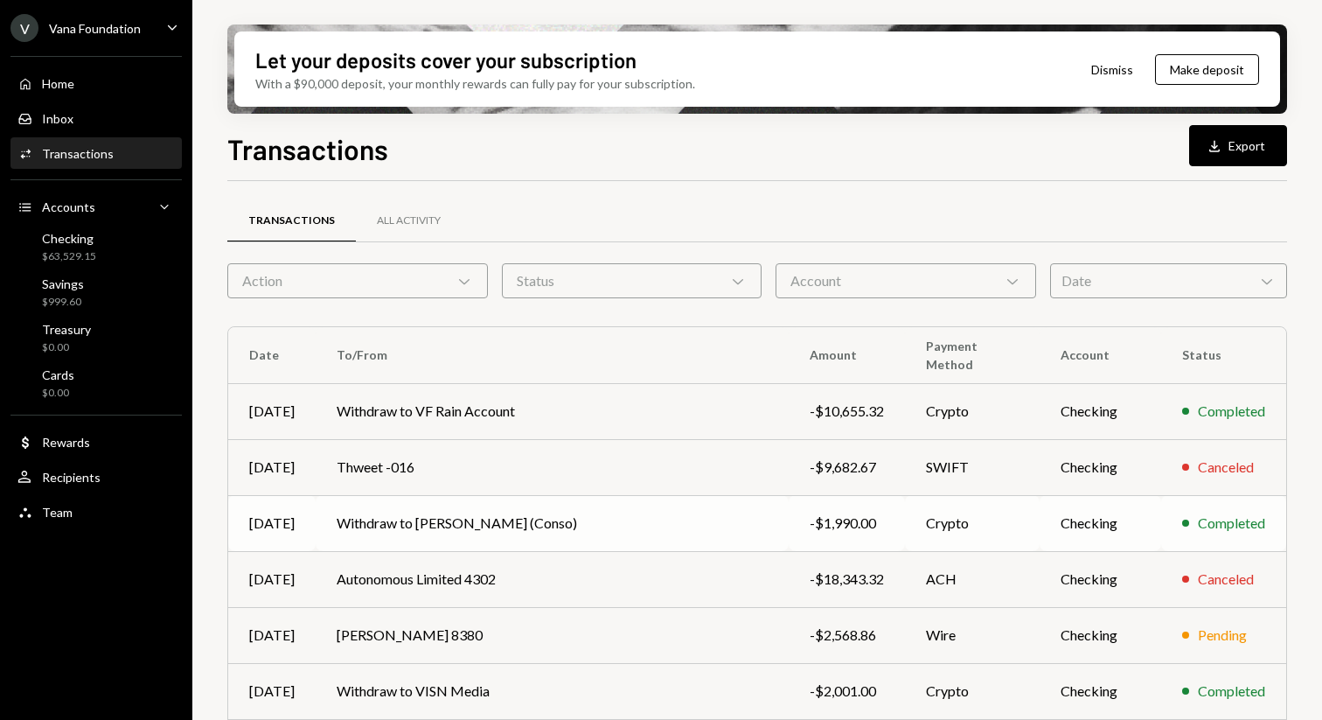
scroll to position [276, 0]
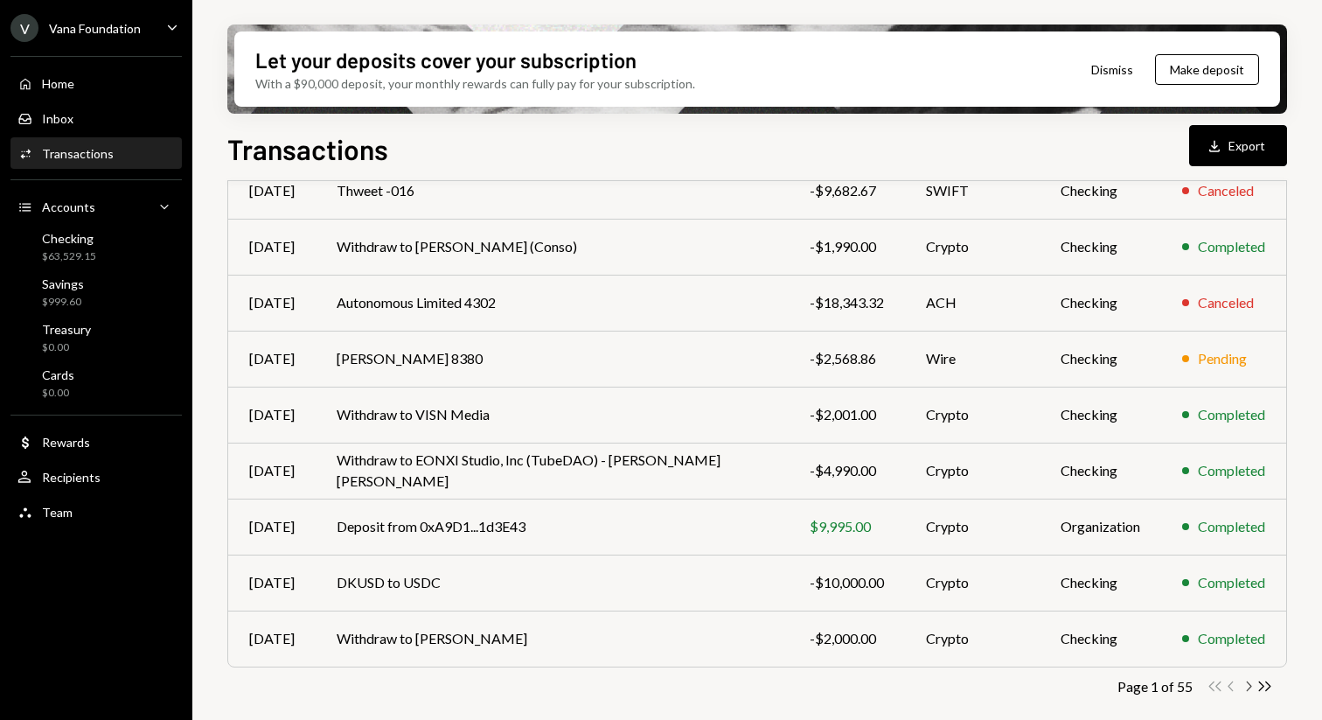
click at [1249, 689] on icon "Chevron Right" at bounding box center [1248, 686] width 17 height 17
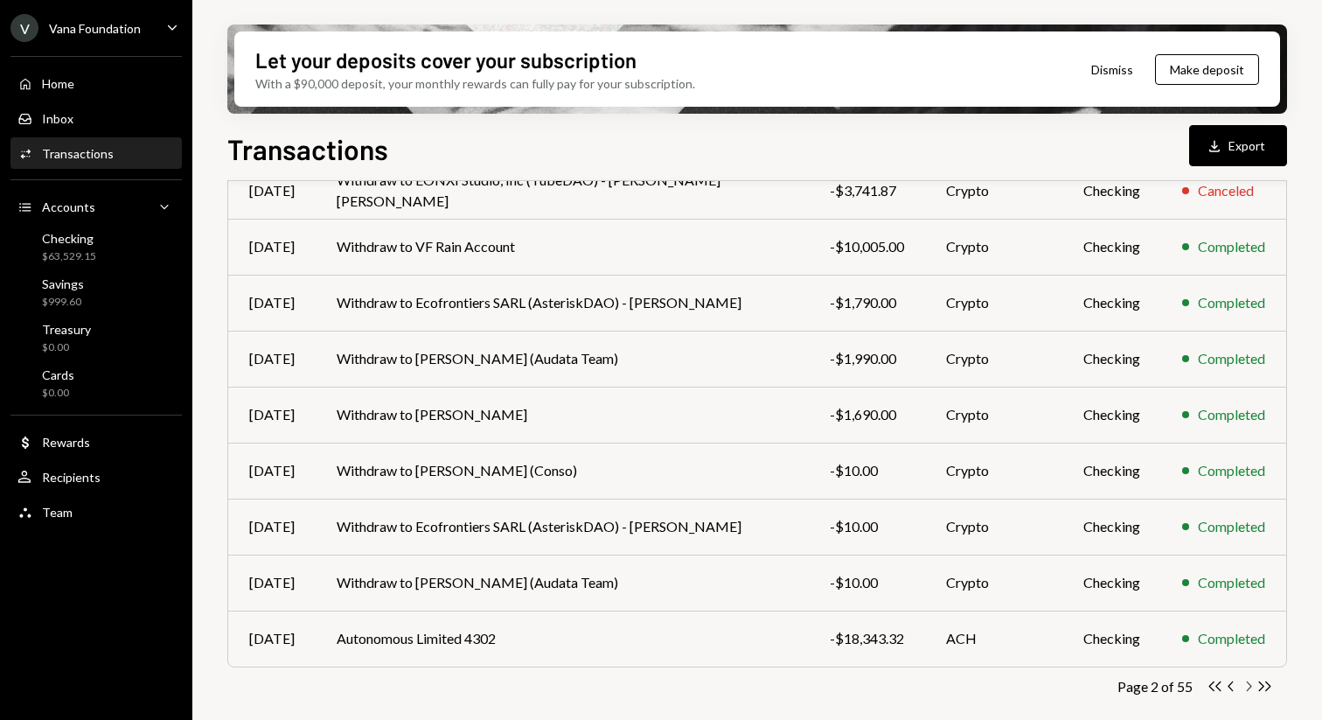
click at [1250, 687] on icon "button" at bounding box center [1249, 686] width 5 height 10
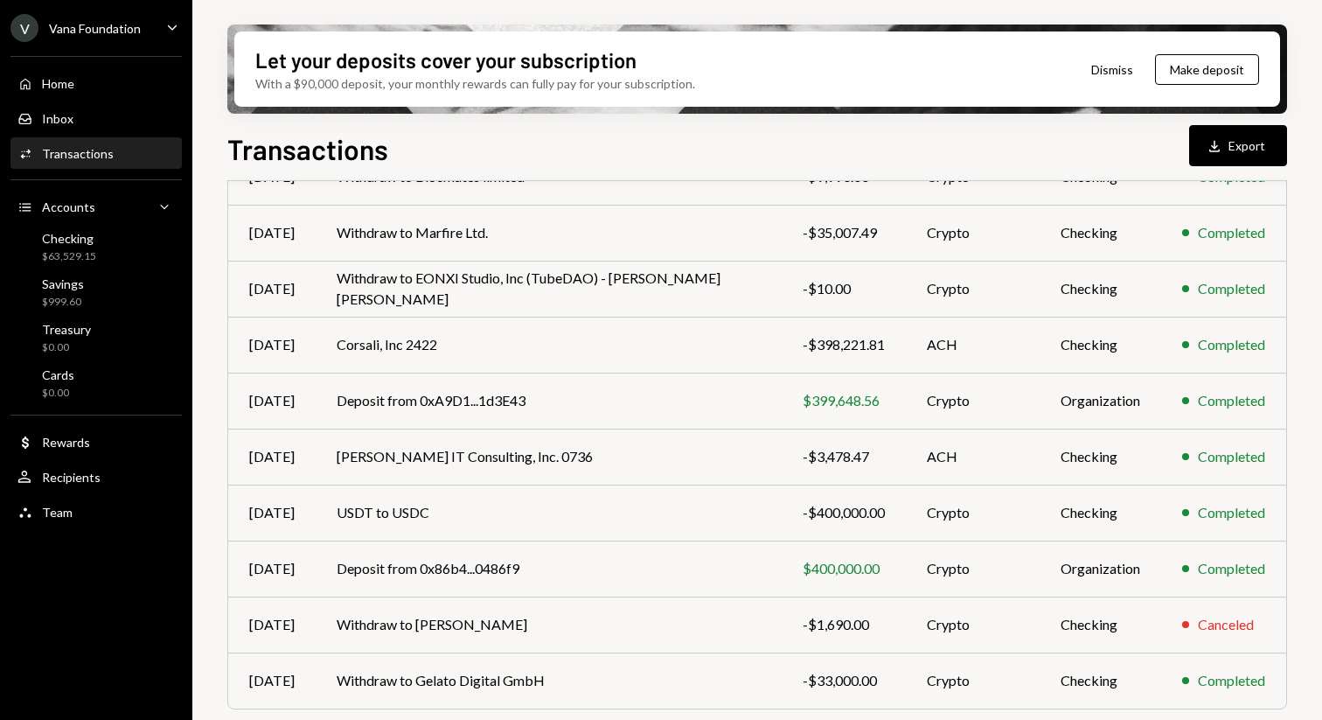
scroll to position [240, 0]
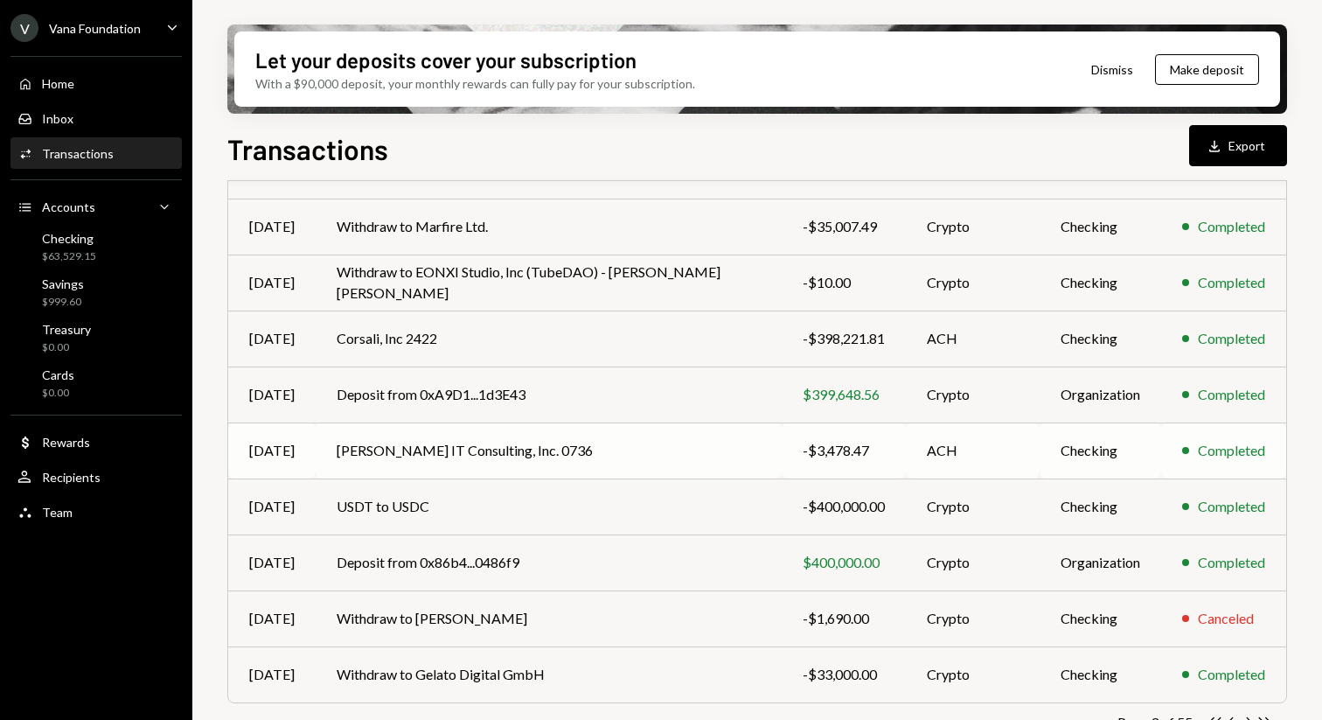
click at [1173, 457] on td "Completed" at bounding box center [1223, 450] width 125 height 56
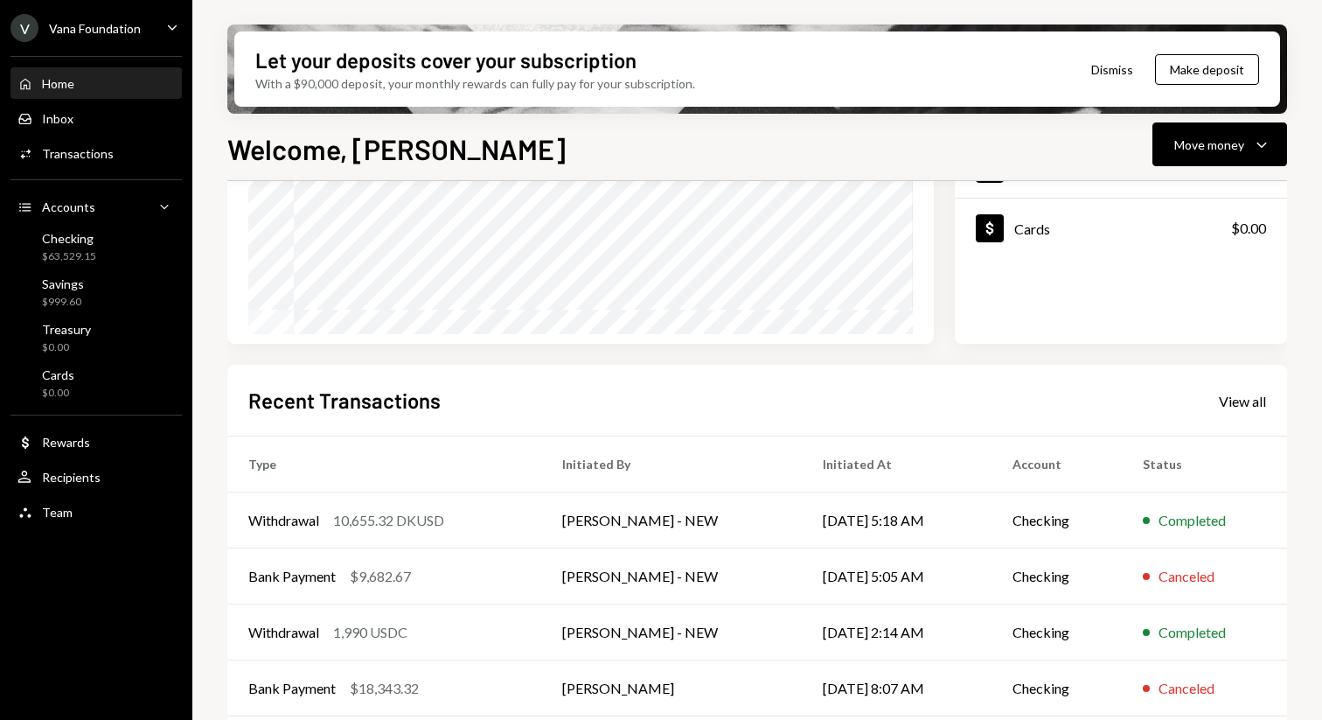
scroll to position [334, 0]
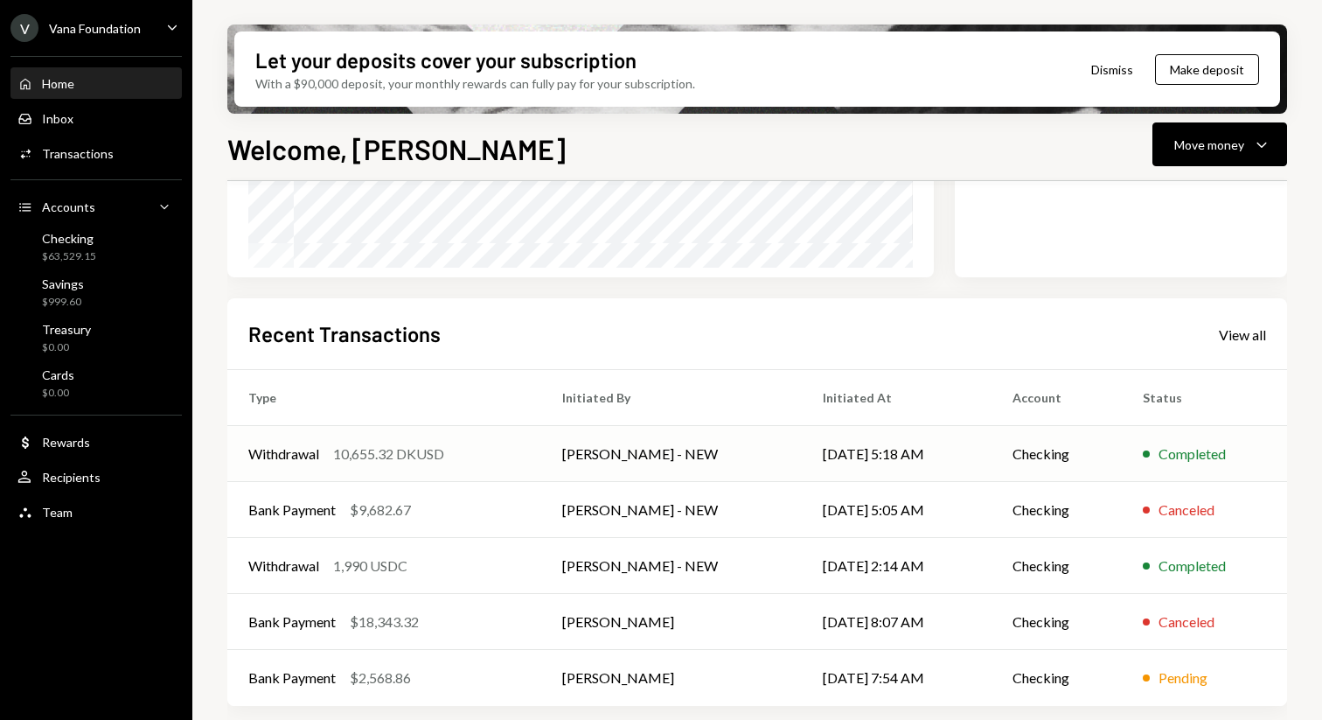
click at [669, 440] on td "[PERSON_NAME] - NEW" at bounding box center [671, 454] width 261 height 56
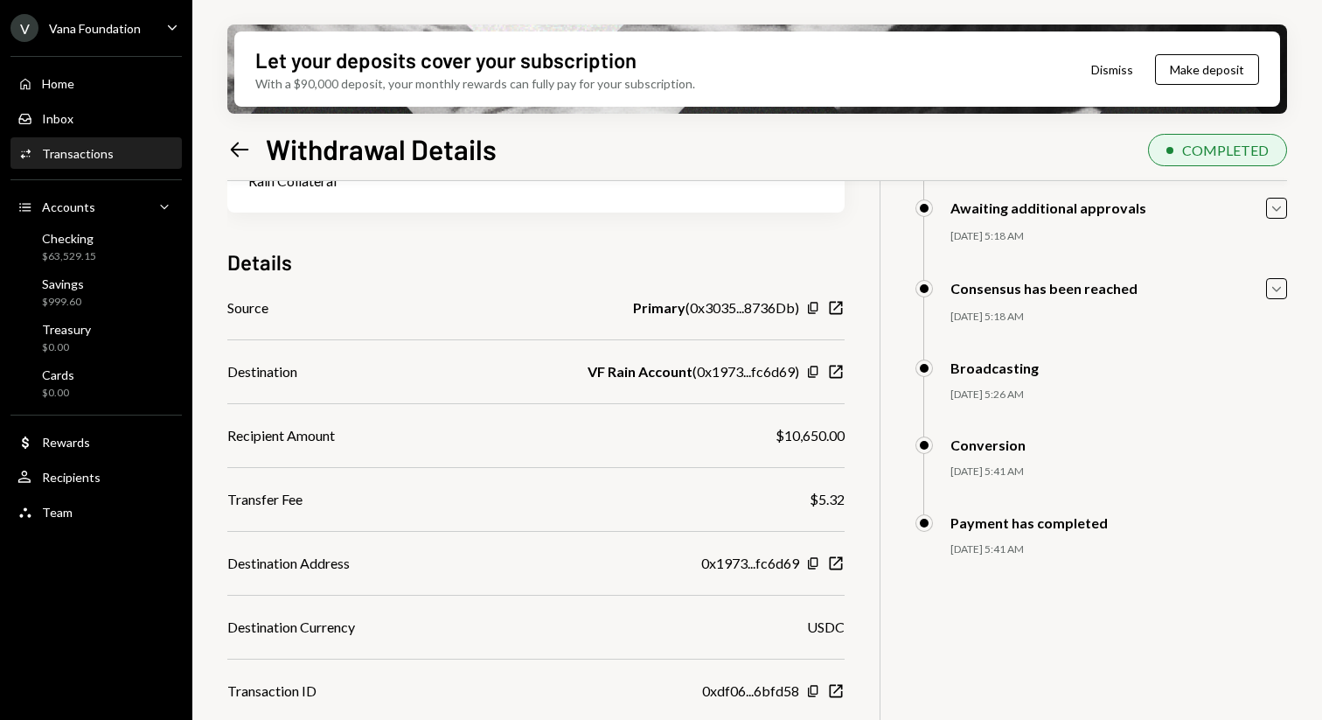
scroll to position [173, 0]
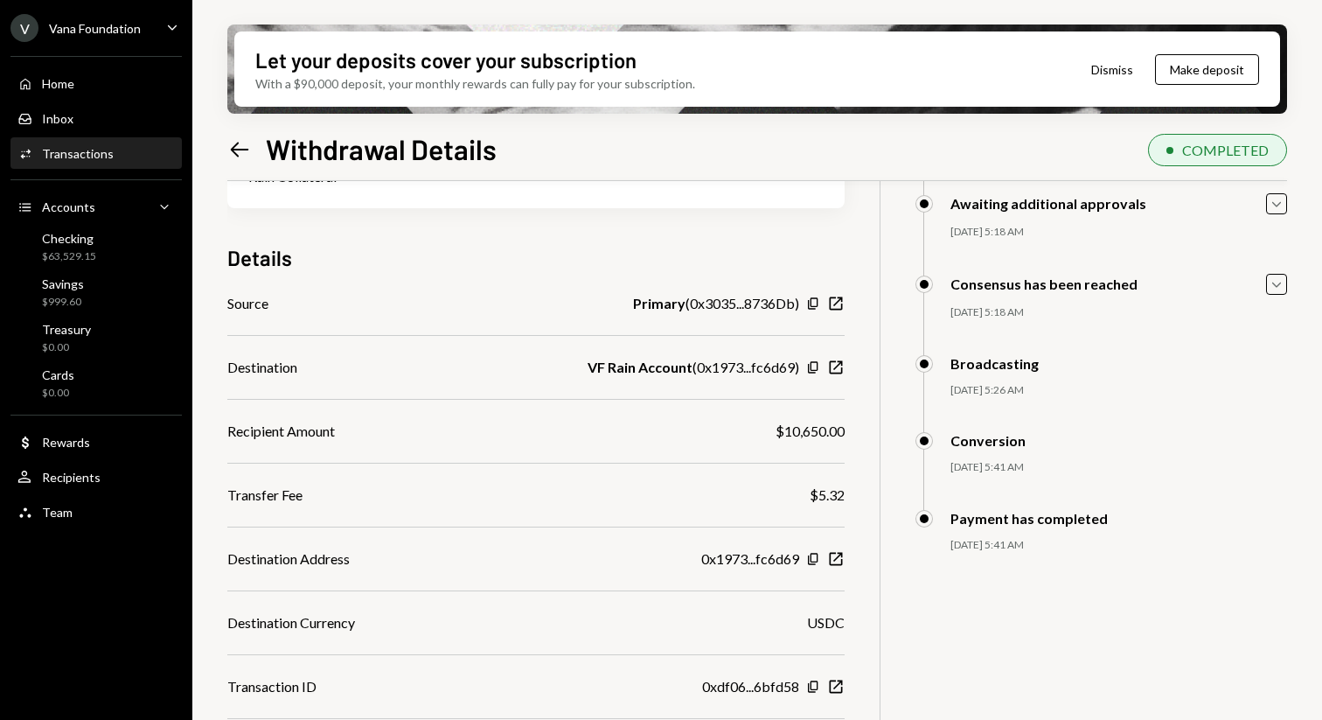
click at [235, 157] on icon "Left Arrow" at bounding box center [239, 149] width 24 height 24
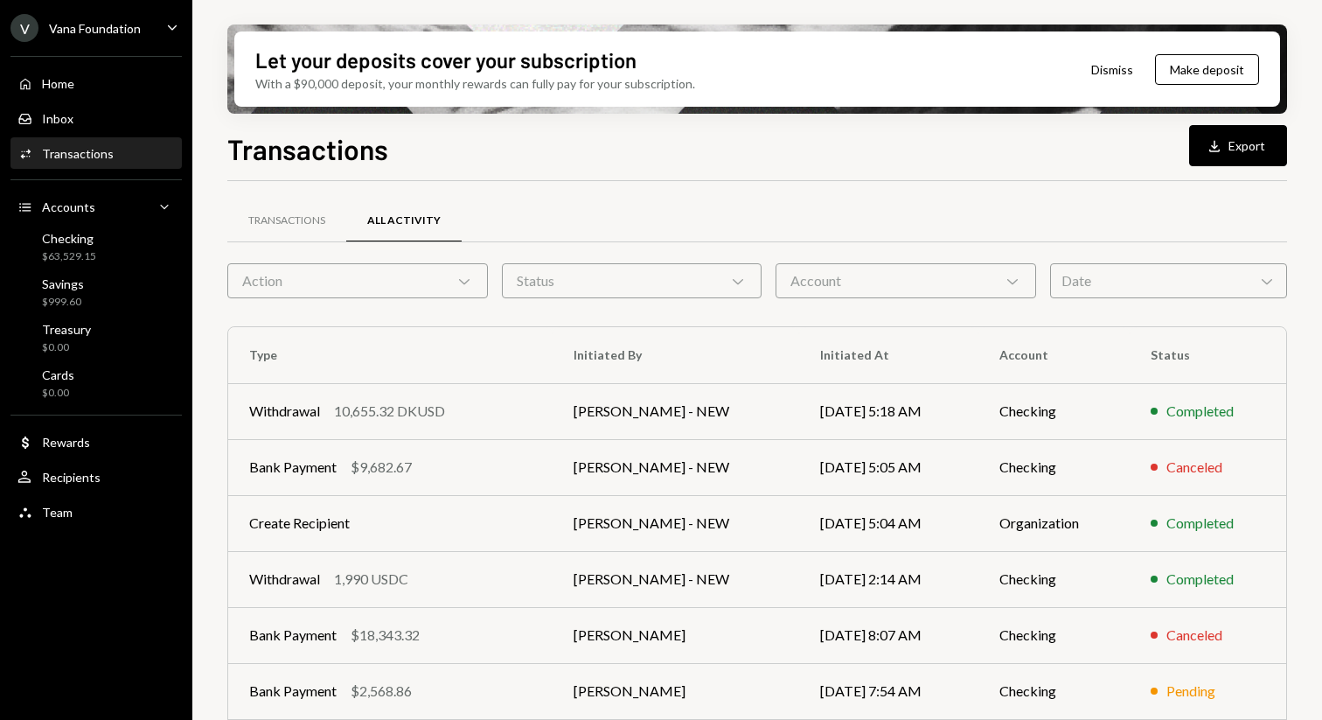
click at [109, 66] on div "Home Home Inbox Inbox Activities Transactions Accounts Accounts Caret Down Chec…" at bounding box center [96, 287] width 192 height 485
click at [102, 79] on div "Home Home" at bounding box center [95, 84] width 157 height 16
